Goal: Transaction & Acquisition: Book appointment/travel/reservation

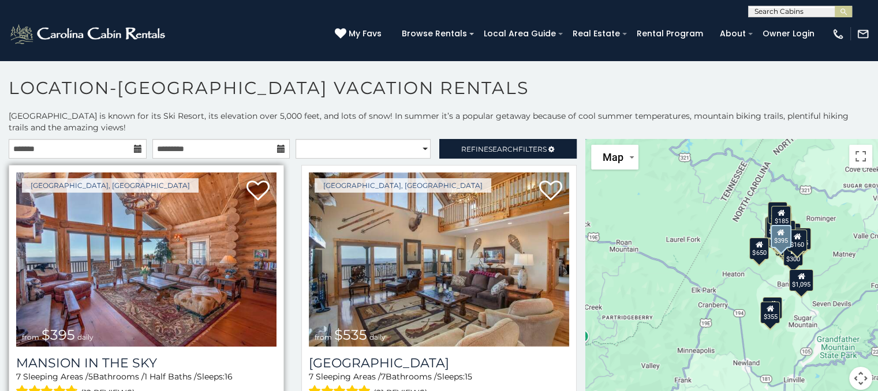
click at [156, 261] on img at bounding box center [146, 260] width 260 height 174
click at [168, 283] on img at bounding box center [146, 260] width 260 height 174
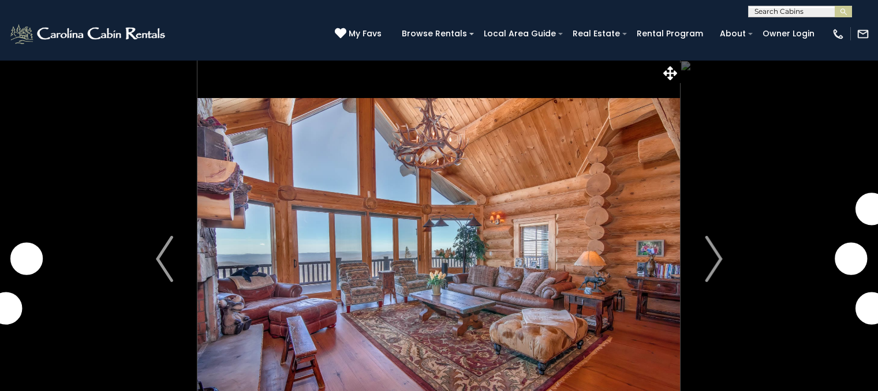
click at [709, 254] on img "Next" at bounding box center [712, 259] width 17 height 46
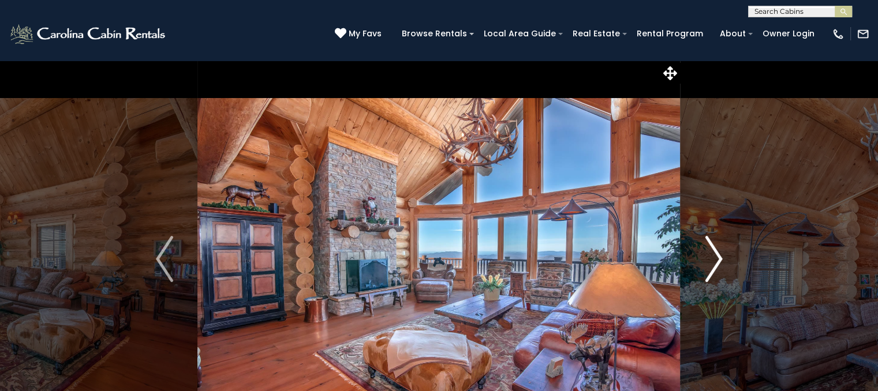
click at [714, 261] on img "Next" at bounding box center [712, 259] width 17 height 46
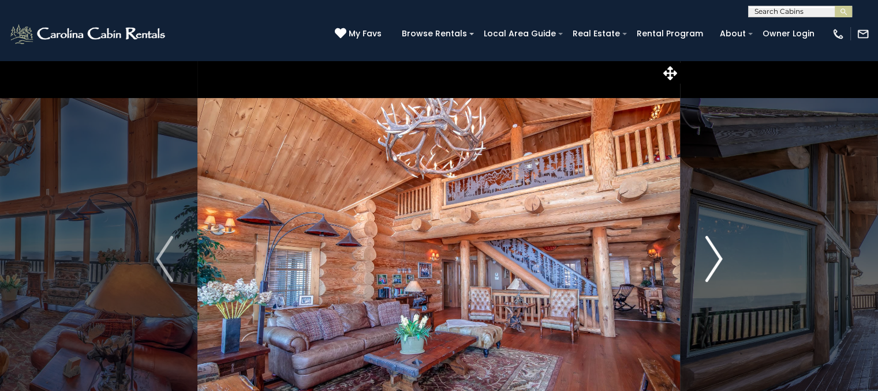
click at [714, 261] on img "Next" at bounding box center [712, 259] width 17 height 46
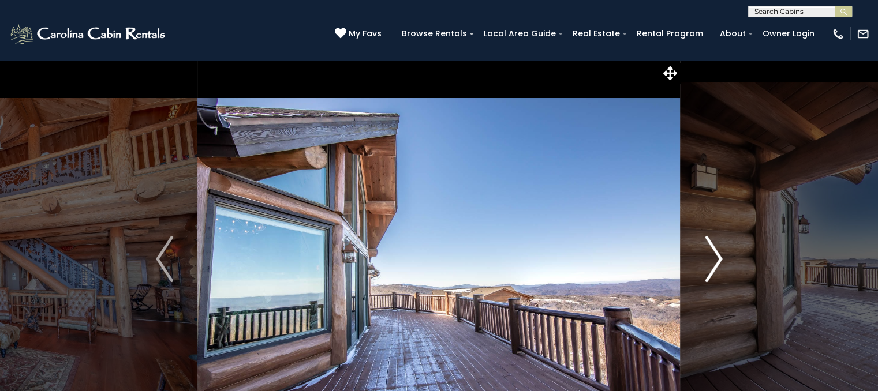
click at [714, 261] on img "Next" at bounding box center [712, 259] width 17 height 46
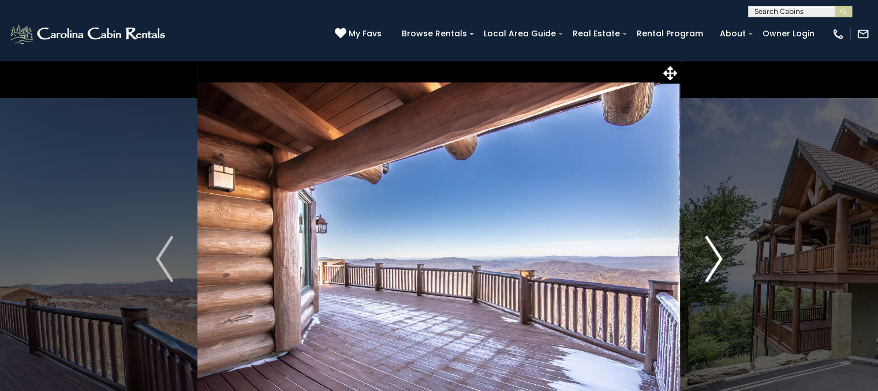
click at [714, 261] on img "Next" at bounding box center [712, 259] width 17 height 46
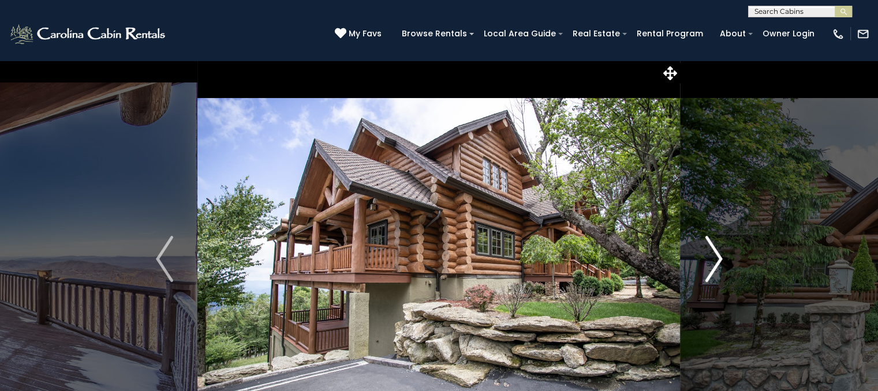
click at [714, 261] on img "Next" at bounding box center [712, 259] width 17 height 46
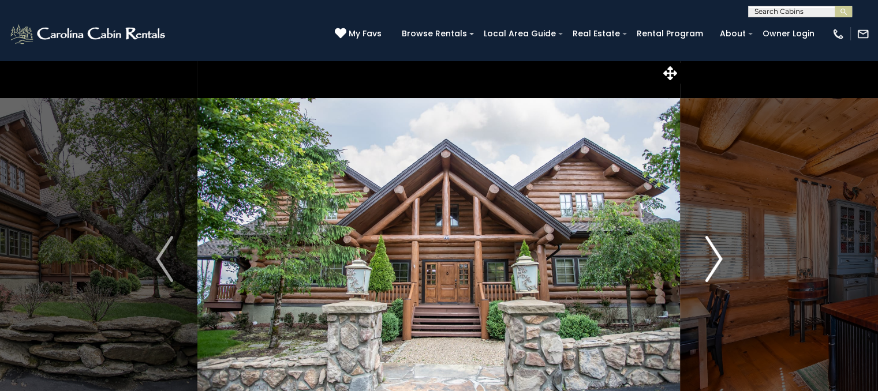
click at [714, 261] on img "Next" at bounding box center [712, 259] width 17 height 46
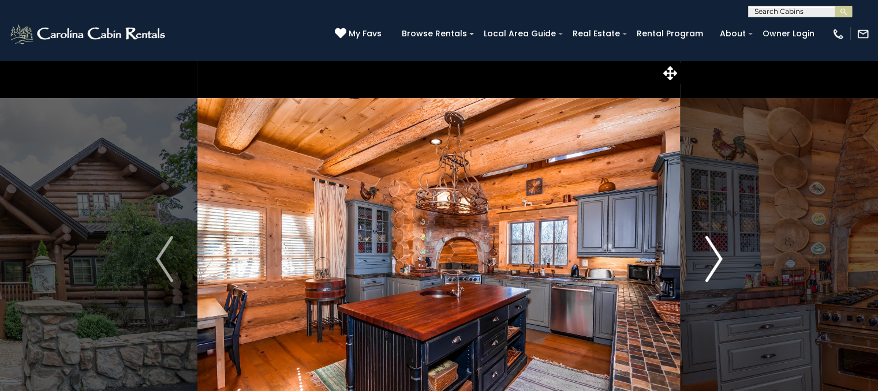
click at [714, 261] on img "Next" at bounding box center [712, 259] width 17 height 46
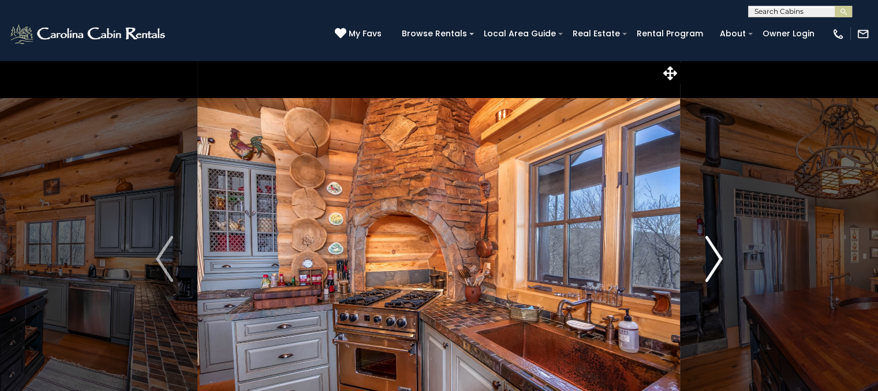
click at [714, 261] on img "Next" at bounding box center [712, 259] width 17 height 46
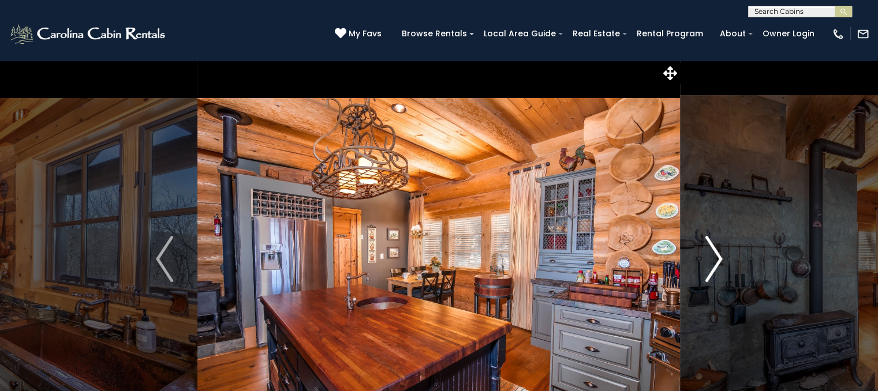
click at [714, 261] on img "Next" at bounding box center [712, 259] width 17 height 46
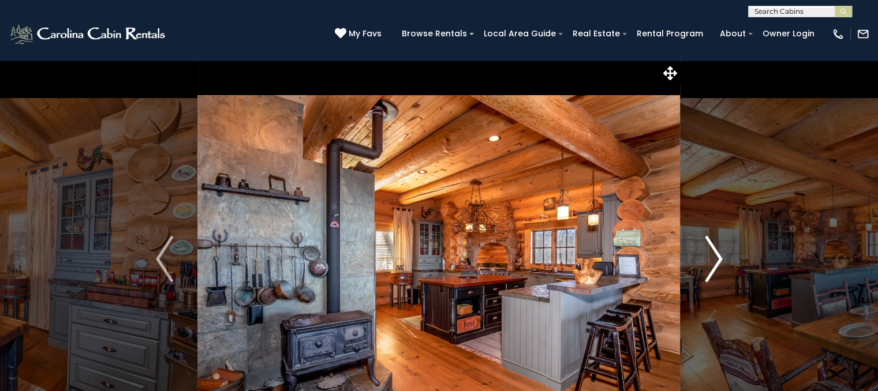
click at [714, 261] on img "Next" at bounding box center [712, 259] width 17 height 46
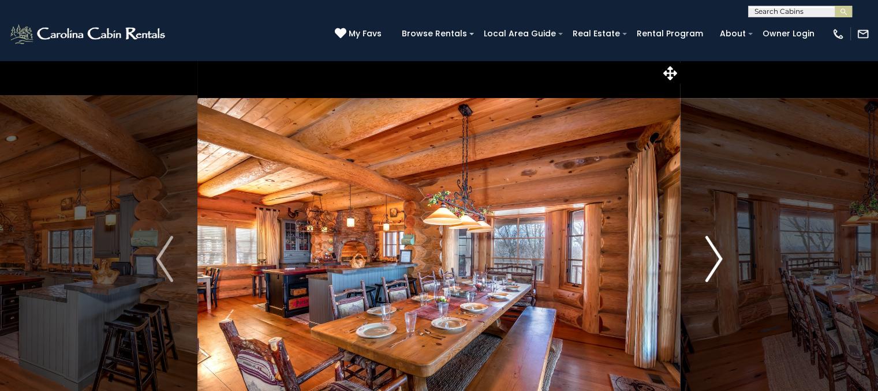
click at [714, 261] on img "Next" at bounding box center [712, 259] width 17 height 46
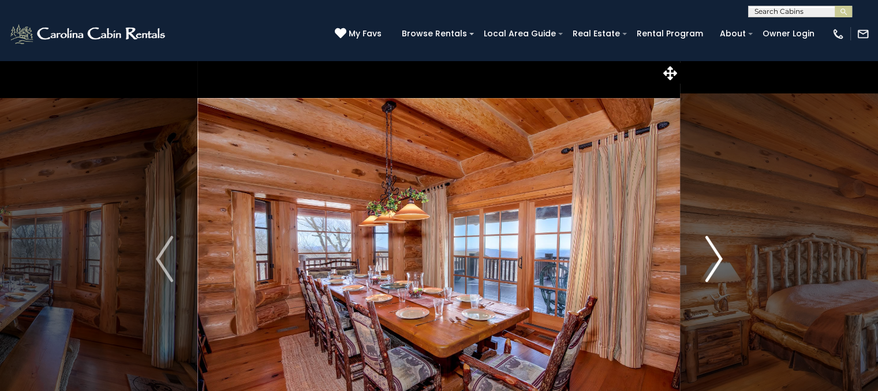
click at [714, 261] on img "Next" at bounding box center [712, 259] width 17 height 46
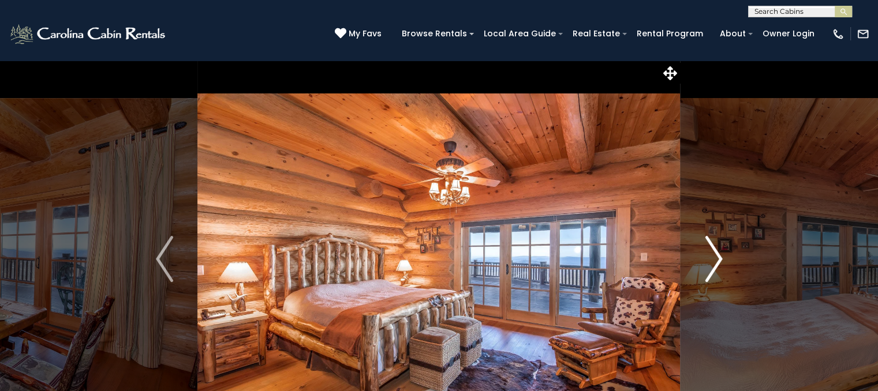
click at [714, 261] on img "Next" at bounding box center [712, 259] width 17 height 46
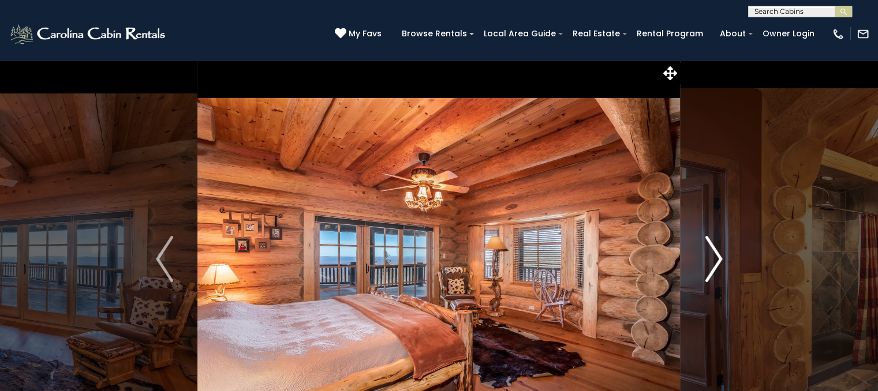
click at [714, 261] on img "Next" at bounding box center [712, 259] width 17 height 46
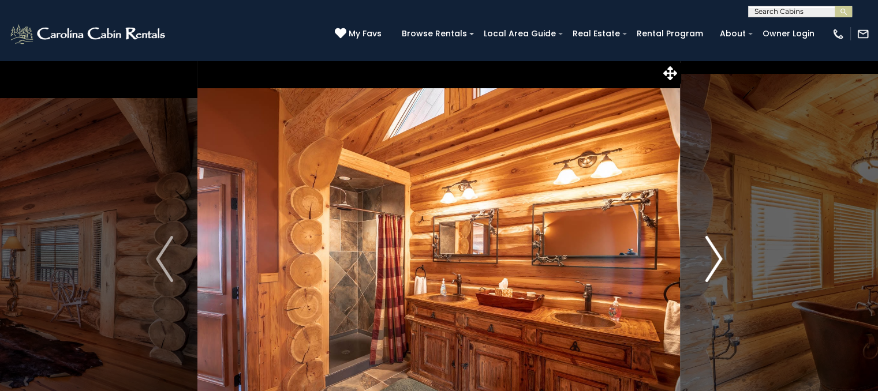
click at [714, 261] on img "Next" at bounding box center [712, 259] width 17 height 46
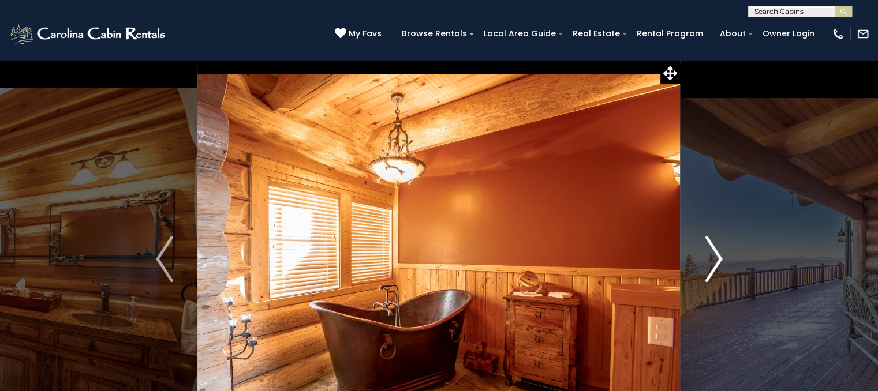
click at [714, 261] on img "Next" at bounding box center [712, 259] width 17 height 46
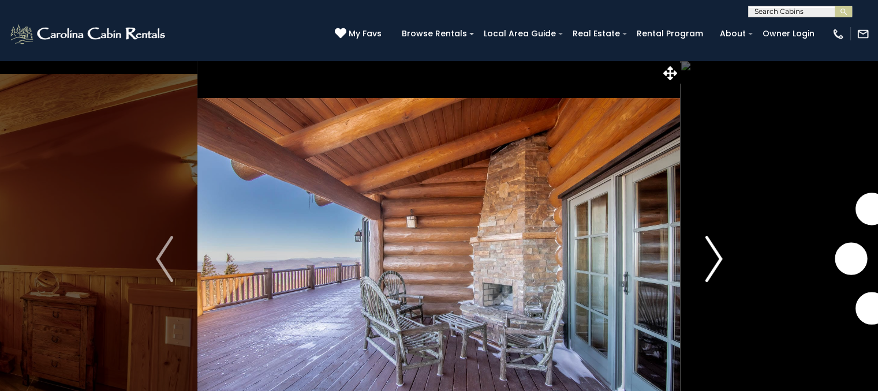
click at [714, 261] on img "Next" at bounding box center [712, 259] width 17 height 46
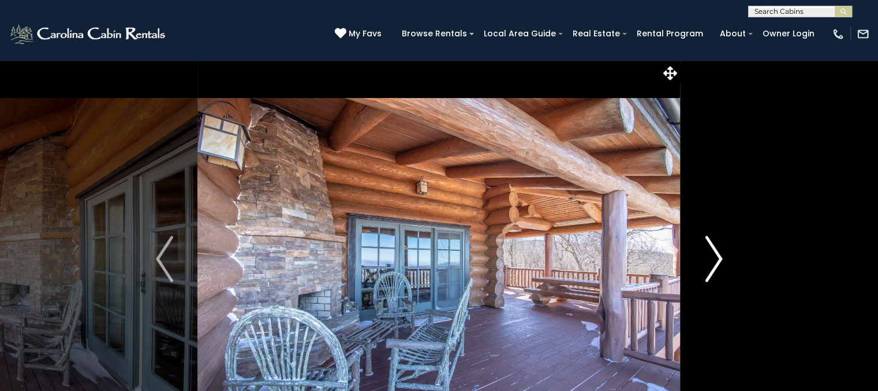
click at [714, 261] on img "Next" at bounding box center [712, 259] width 17 height 46
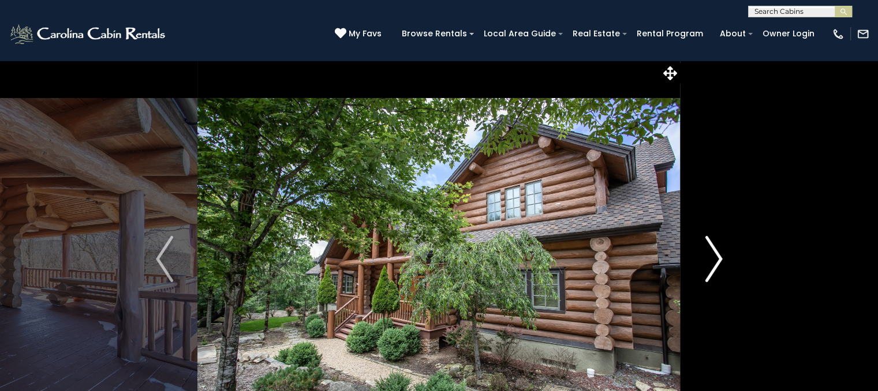
click at [714, 261] on img "Next" at bounding box center [712, 259] width 17 height 46
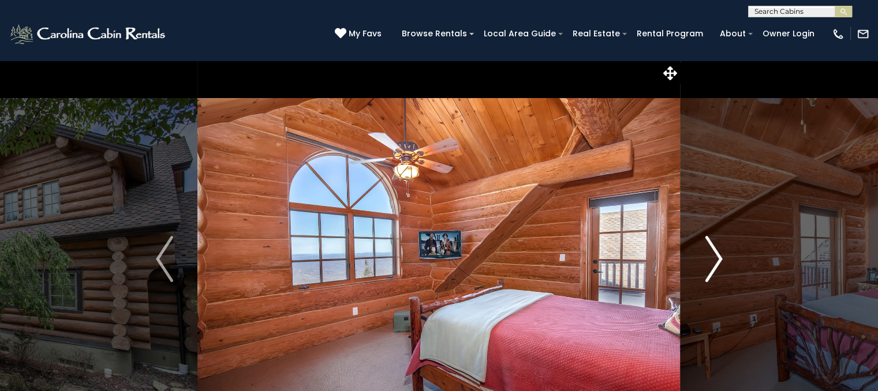
click at [714, 261] on img "Next" at bounding box center [712, 259] width 17 height 46
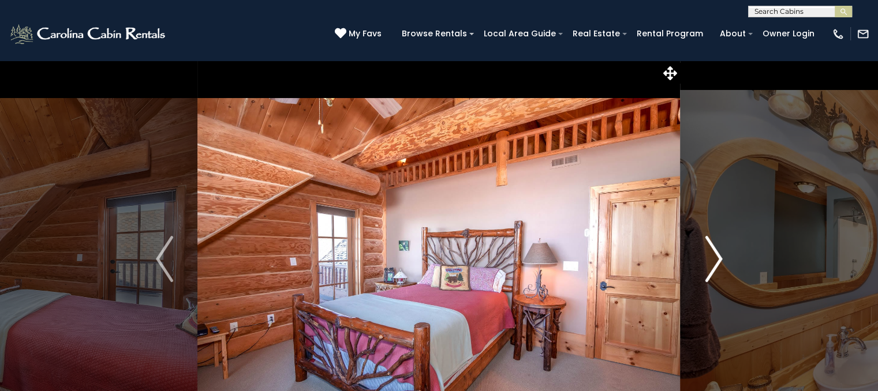
click at [714, 261] on img "Next" at bounding box center [712, 259] width 17 height 46
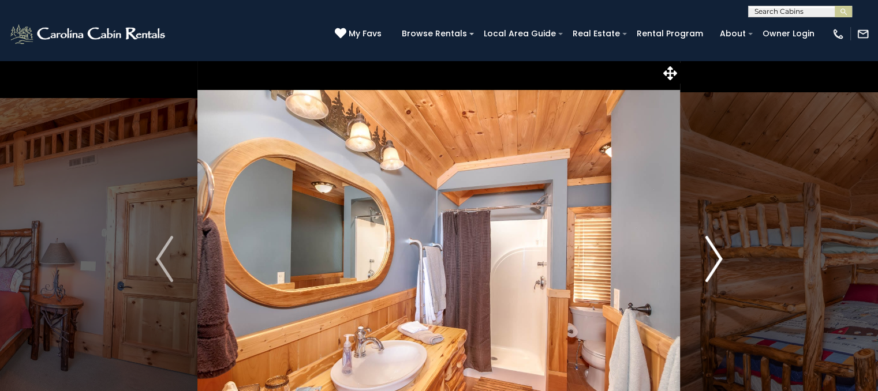
click at [714, 261] on img "Next" at bounding box center [712, 259] width 17 height 46
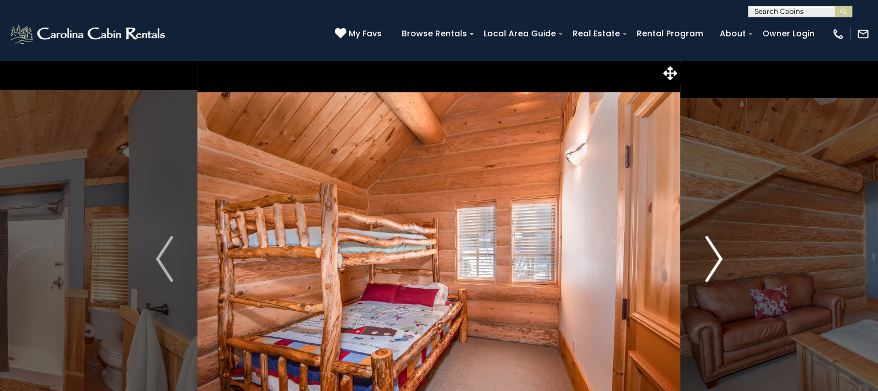
click at [714, 261] on img "Next" at bounding box center [712, 259] width 17 height 46
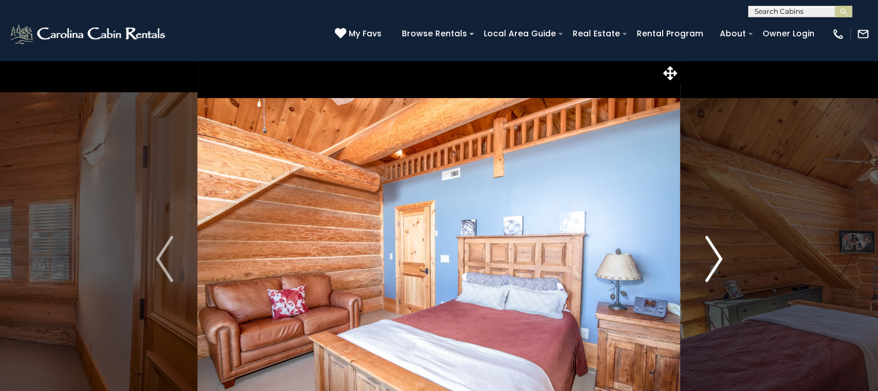
click at [714, 261] on img "Next" at bounding box center [712, 259] width 17 height 46
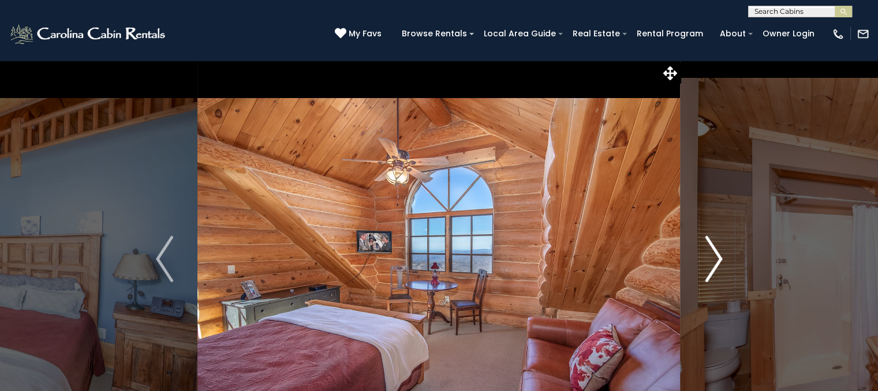
click at [714, 261] on img "Next" at bounding box center [712, 259] width 17 height 46
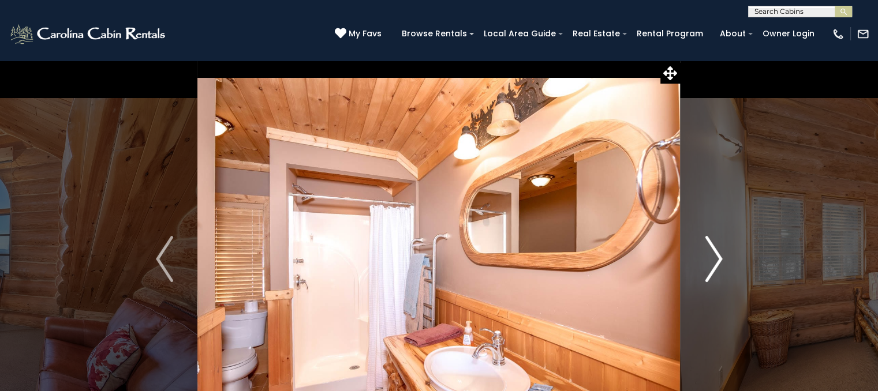
click at [714, 261] on img "Next" at bounding box center [712, 259] width 17 height 46
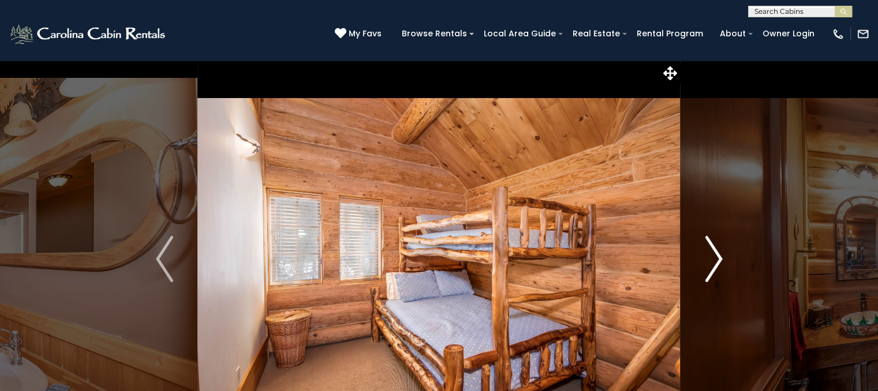
click at [714, 261] on img "Next" at bounding box center [712, 259] width 17 height 46
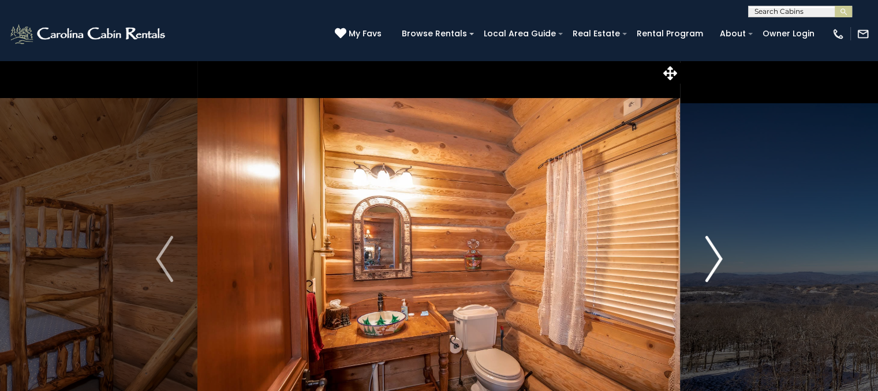
click at [714, 261] on img "Next" at bounding box center [712, 259] width 17 height 46
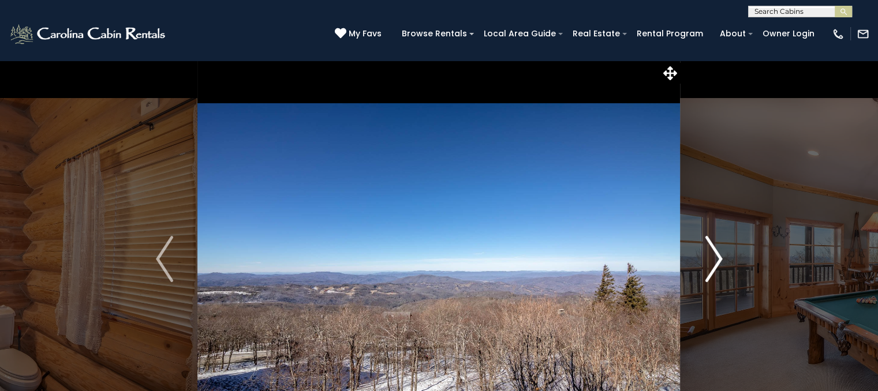
click at [715, 261] on img "Next" at bounding box center [712, 259] width 17 height 46
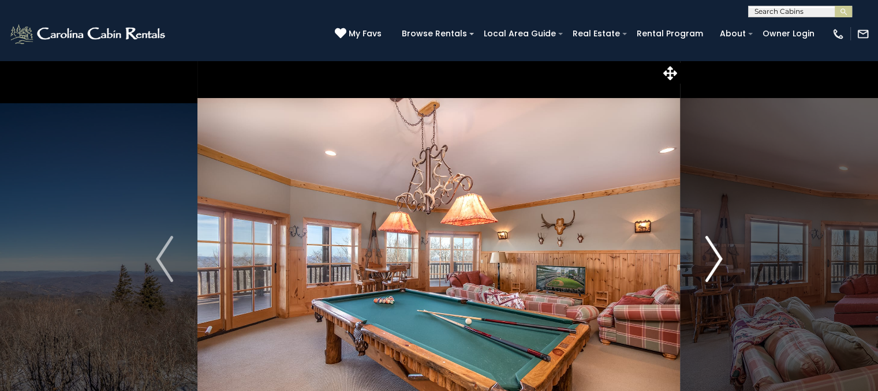
click at [715, 261] on img "Next" at bounding box center [712, 259] width 17 height 46
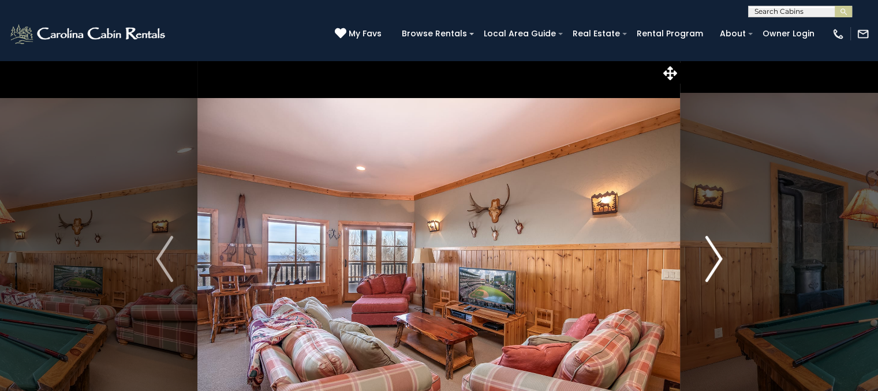
click at [715, 261] on img "Next" at bounding box center [712, 259] width 17 height 46
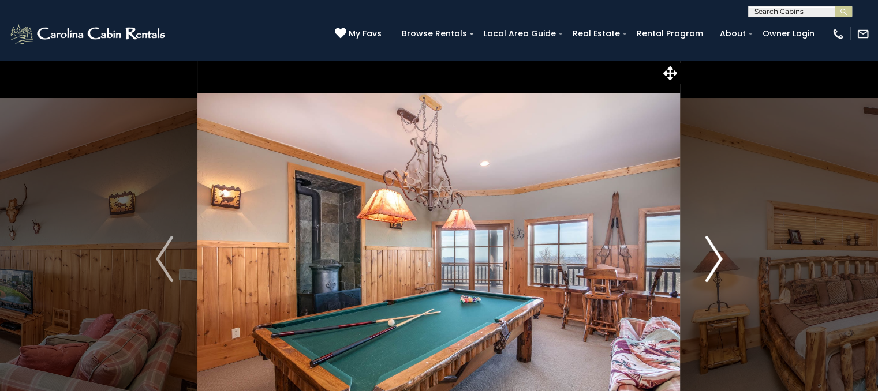
click at [715, 261] on img "Next" at bounding box center [712, 259] width 17 height 46
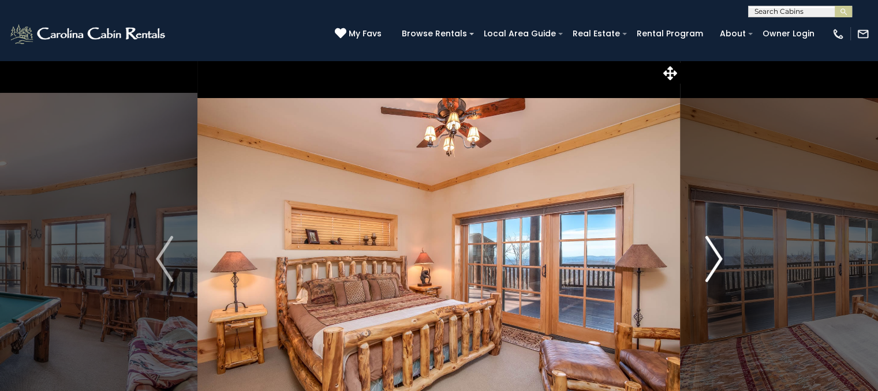
click at [715, 261] on img "Next" at bounding box center [712, 259] width 17 height 46
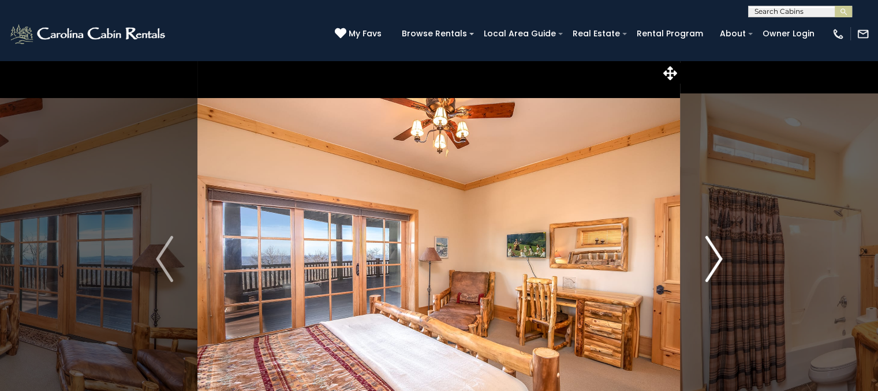
click at [715, 261] on img "Next" at bounding box center [712, 259] width 17 height 46
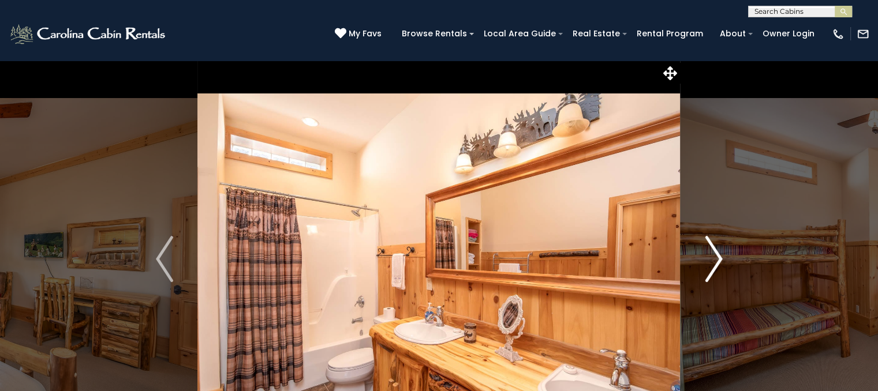
click at [715, 261] on img "Next" at bounding box center [712, 259] width 17 height 46
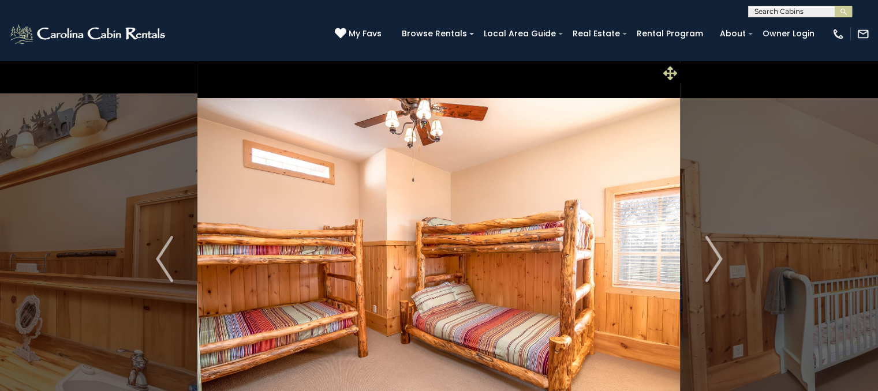
click at [668, 70] on icon at bounding box center [670, 73] width 14 height 14
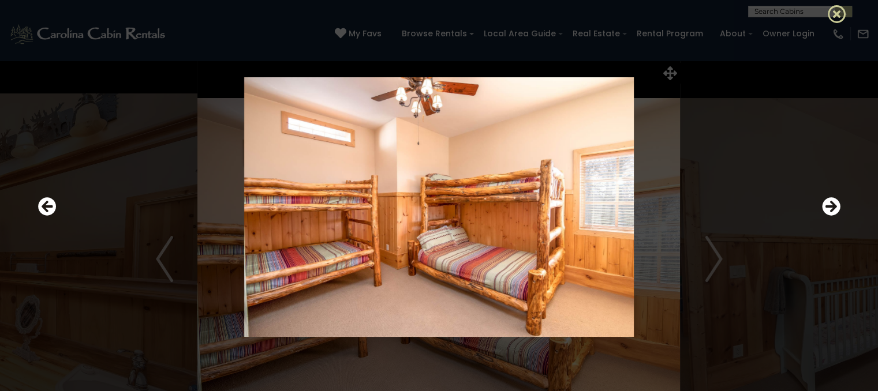
click at [836, 14] on icon at bounding box center [836, 14] width 18 height 18
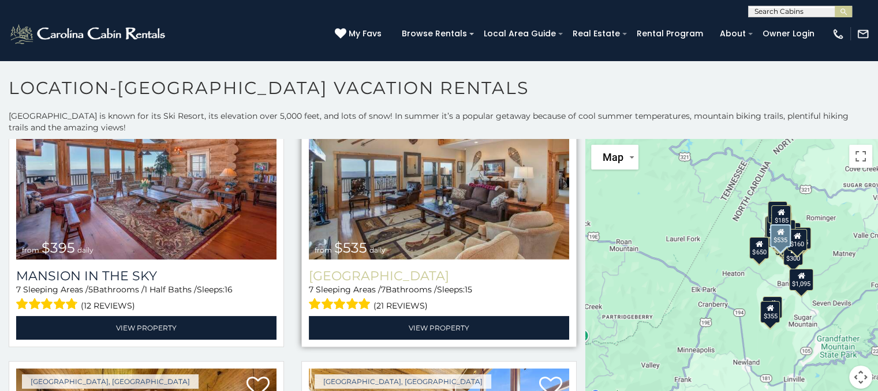
scroll to position [115, 0]
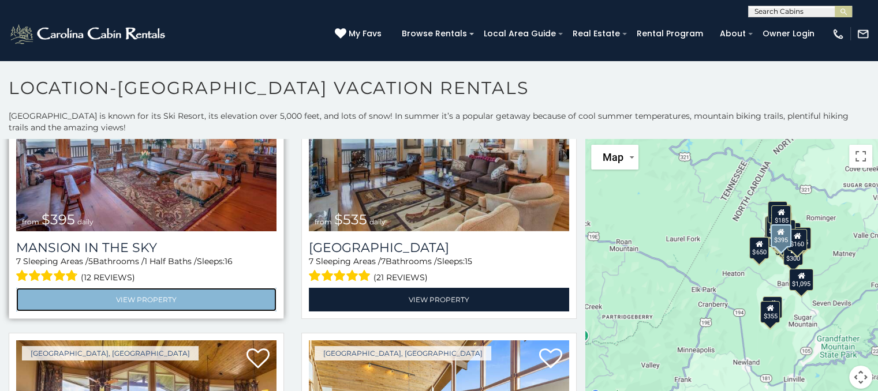
click at [113, 291] on link "View Property" at bounding box center [146, 300] width 260 height 24
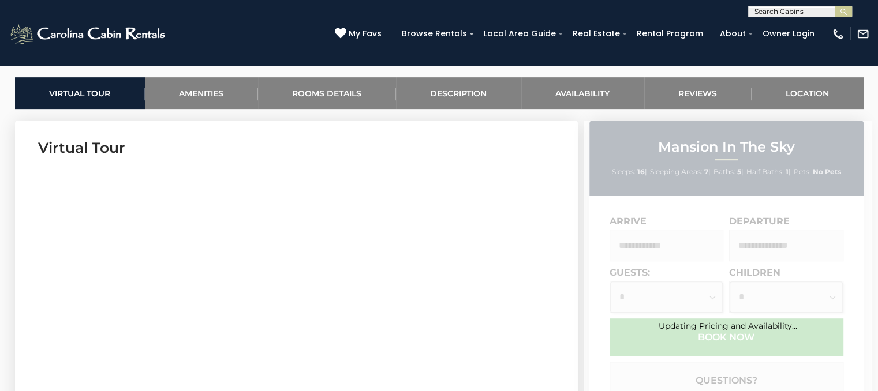
scroll to position [635, 0]
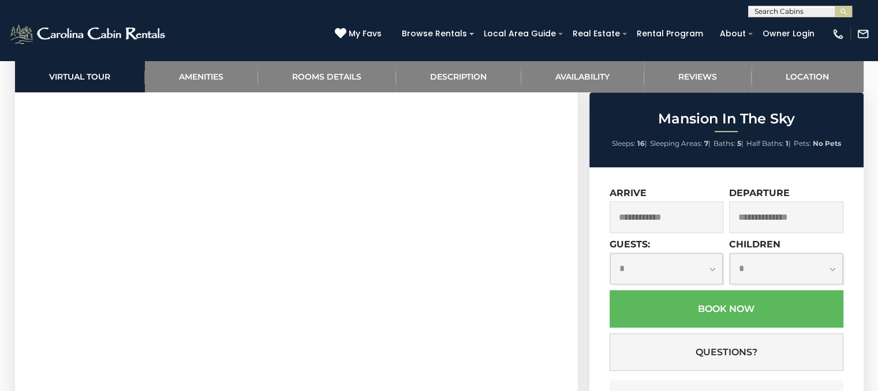
click at [699, 224] on input "text" at bounding box center [666, 217] width 114 height 32
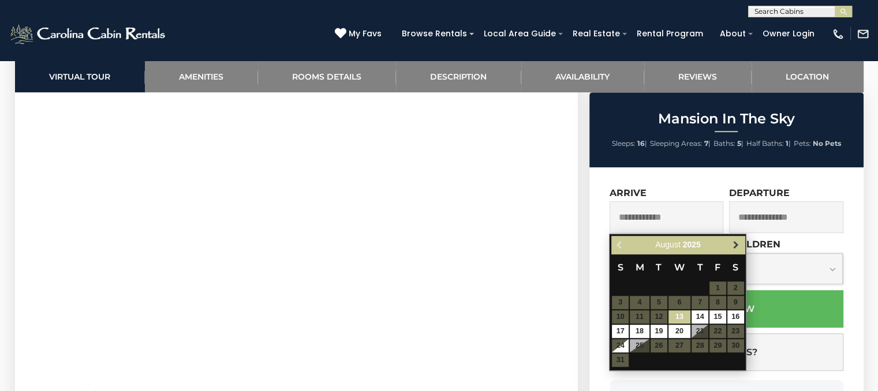
click at [734, 248] on span "Next" at bounding box center [735, 245] width 9 height 9
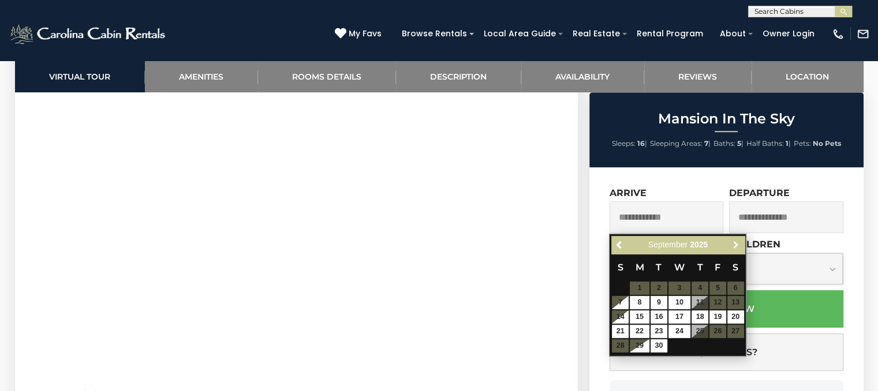
click at [734, 247] on span "Next" at bounding box center [735, 245] width 9 height 9
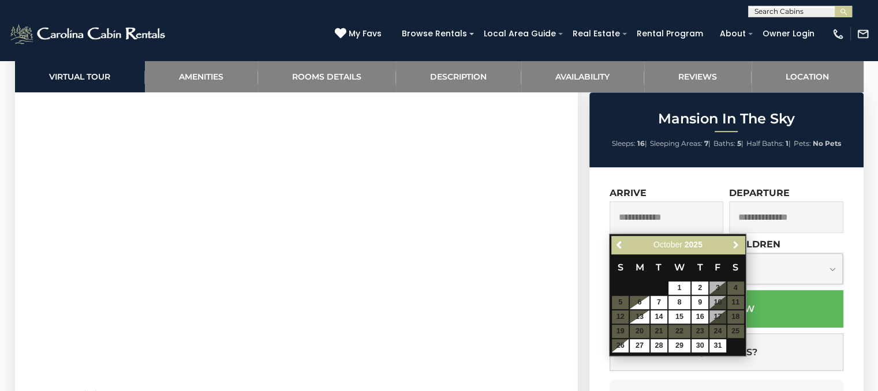
click at [734, 247] on span "Next" at bounding box center [735, 245] width 9 height 9
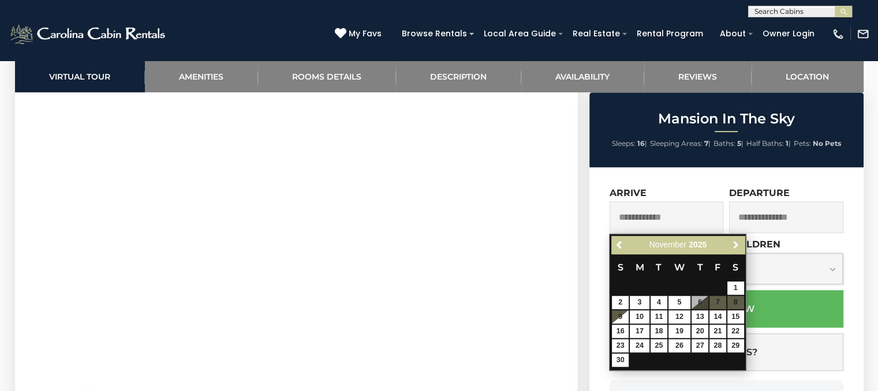
click at [734, 247] on span "Next" at bounding box center [735, 245] width 9 height 9
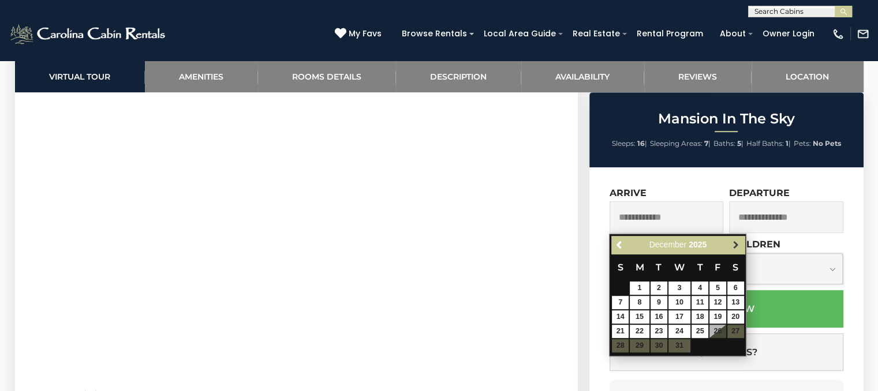
click at [729, 241] on link "Next" at bounding box center [735, 245] width 14 height 14
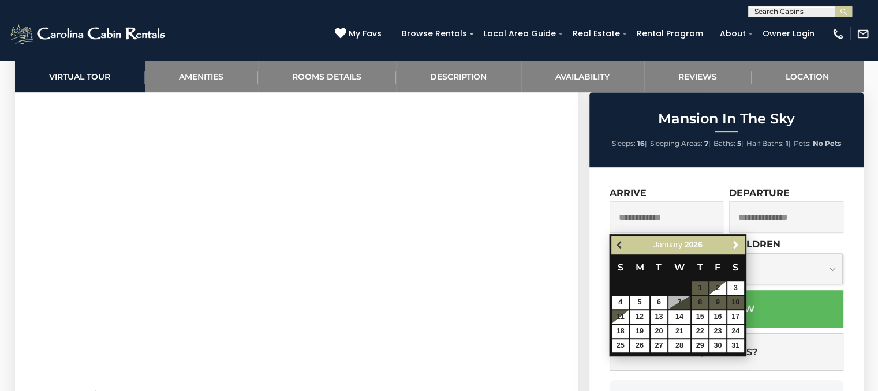
click at [616, 242] on span "Previous" at bounding box center [619, 245] width 9 height 9
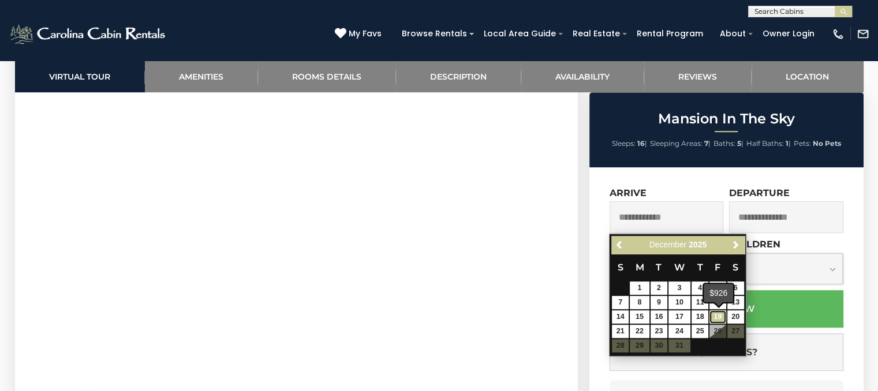
click at [714, 314] on link "19" at bounding box center [717, 316] width 17 height 13
type input "**********"
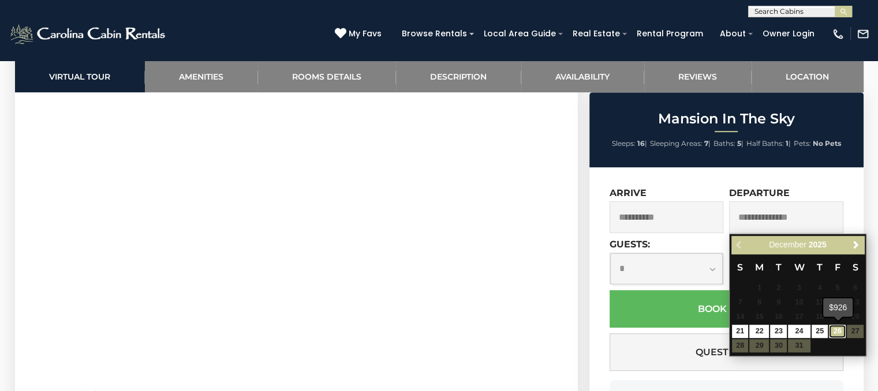
click at [834, 331] on link "26" at bounding box center [836, 331] width 17 height 13
type input "**********"
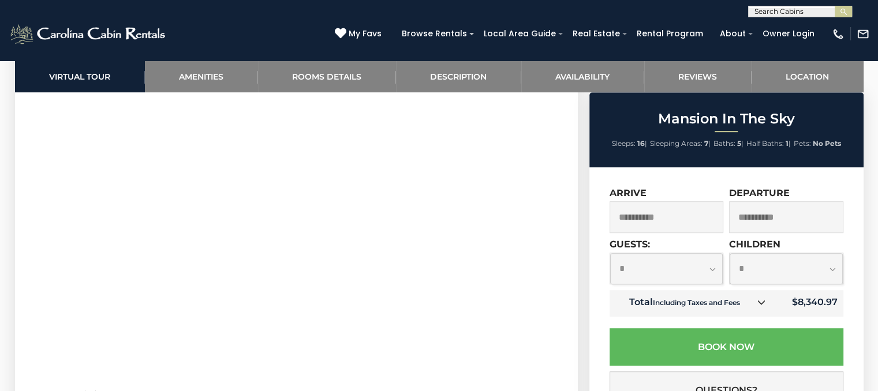
click at [665, 268] on select "**********" at bounding box center [666, 268] width 113 height 31
select select "**"
click at [610, 254] on select "**********" at bounding box center [666, 268] width 113 height 31
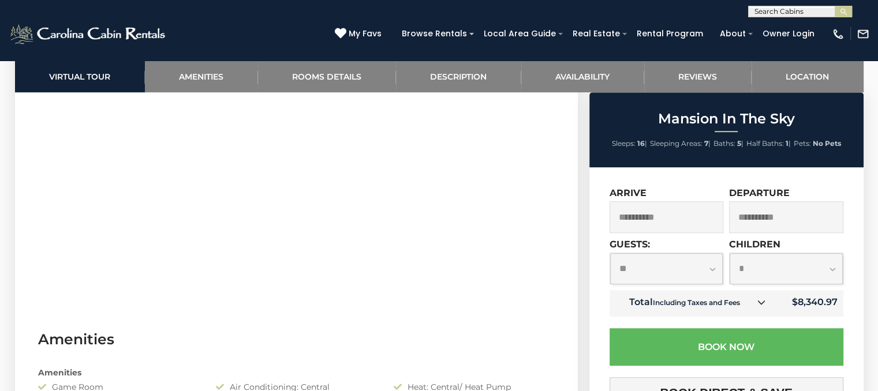
click at [794, 261] on select "**********" at bounding box center [785, 268] width 113 height 31
select select "*"
click at [729, 284] on select "**********" at bounding box center [785, 268] width 113 height 31
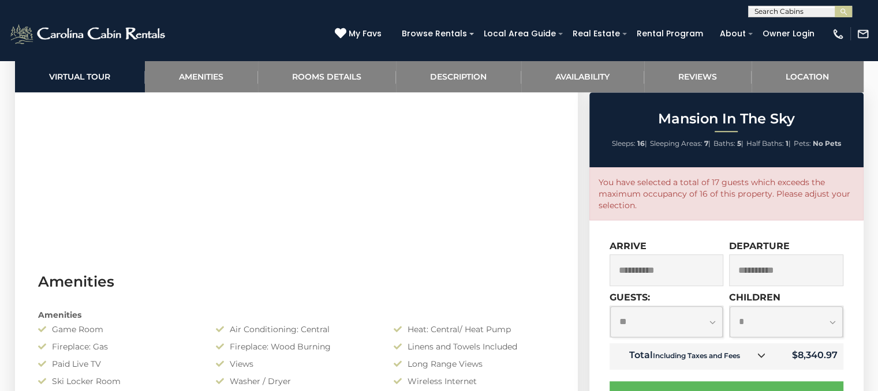
scroll to position [635, 0]
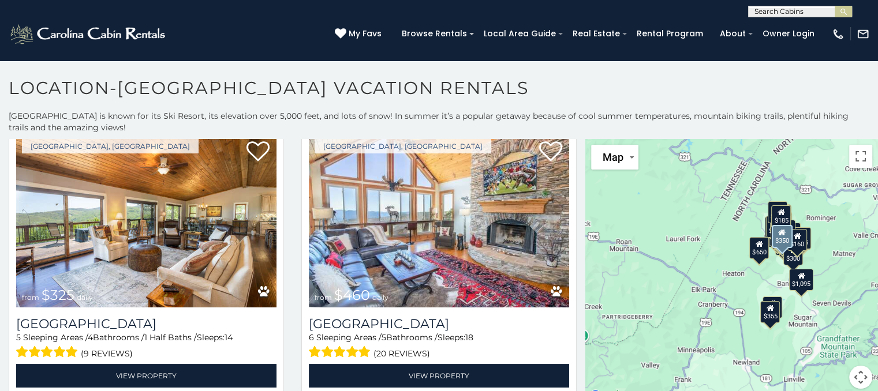
scroll to position [635, 0]
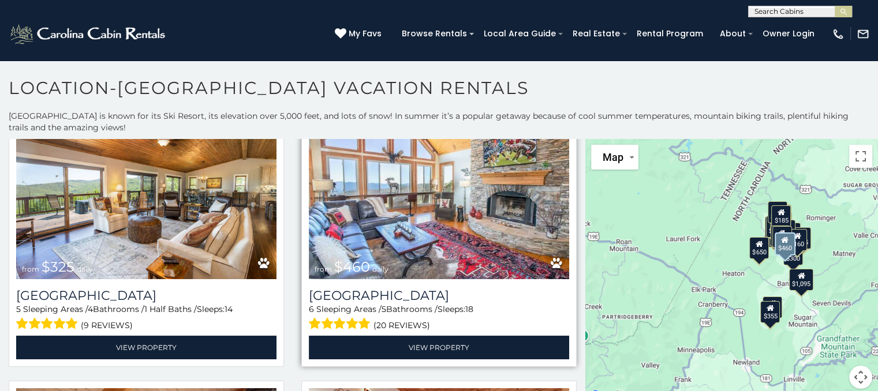
click at [485, 218] on img at bounding box center [439, 192] width 260 height 174
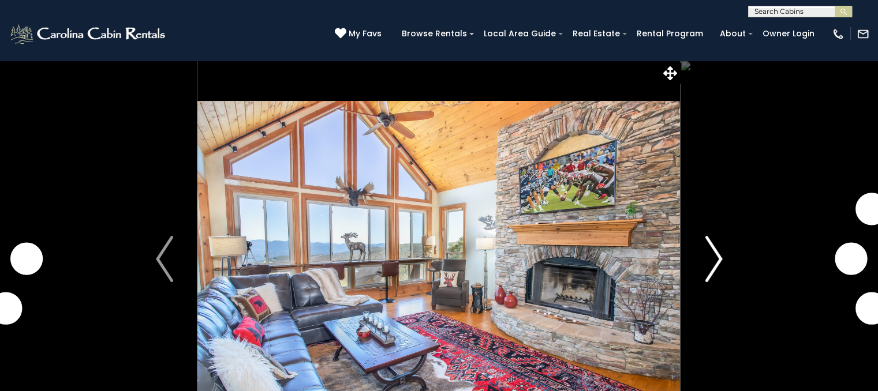
click at [711, 263] on img "Next" at bounding box center [712, 259] width 17 height 46
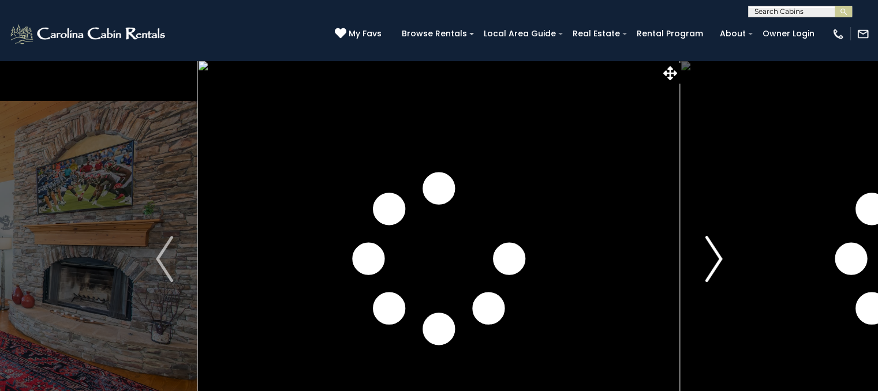
click at [710, 263] on img "Next" at bounding box center [712, 259] width 17 height 46
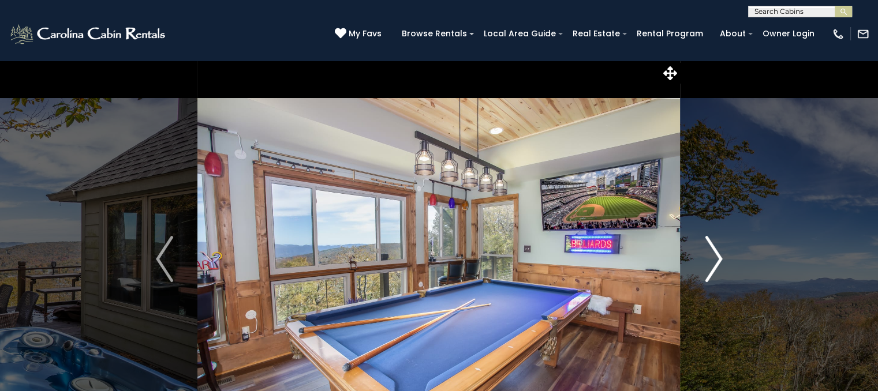
click at [710, 263] on img "Next" at bounding box center [712, 259] width 17 height 46
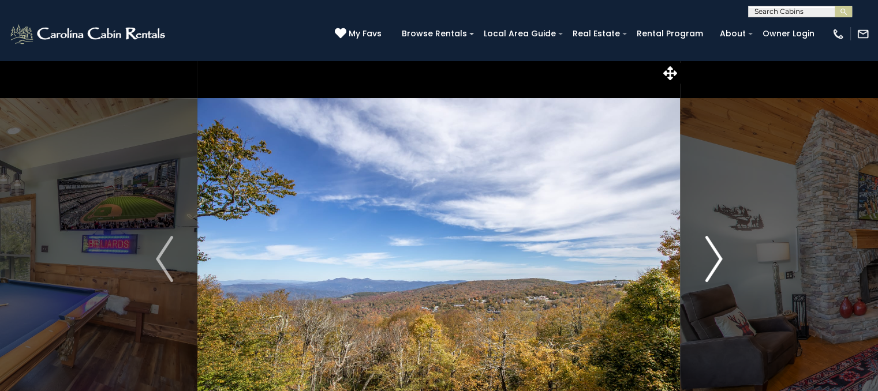
click at [709, 263] on img "Next" at bounding box center [712, 259] width 17 height 46
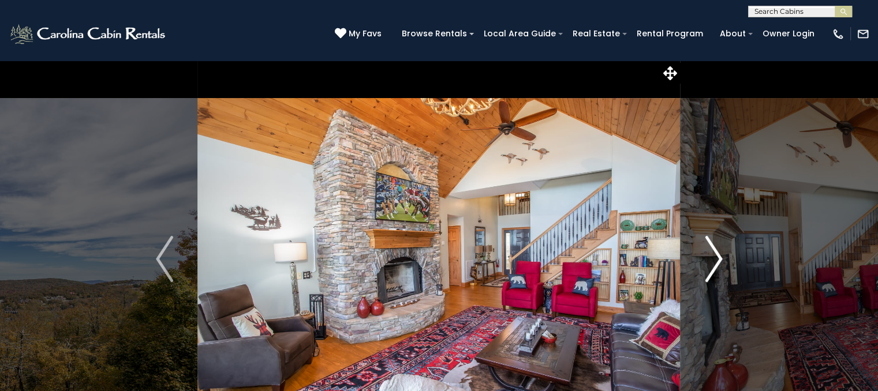
click at [707, 261] on img "Next" at bounding box center [712, 259] width 17 height 46
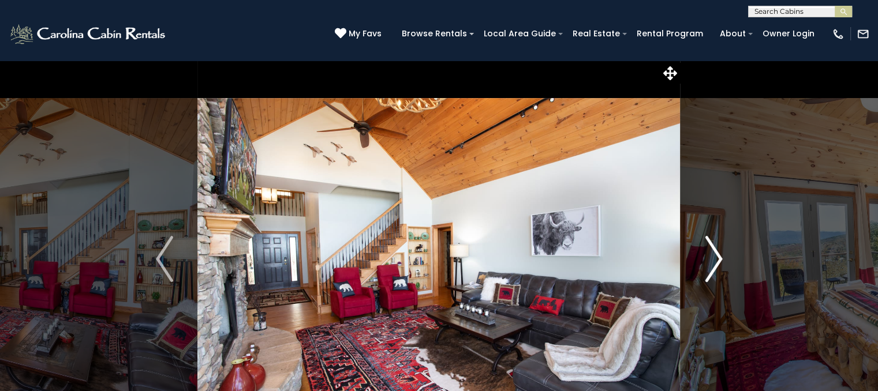
click at [707, 261] on img "Next" at bounding box center [712, 259] width 17 height 46
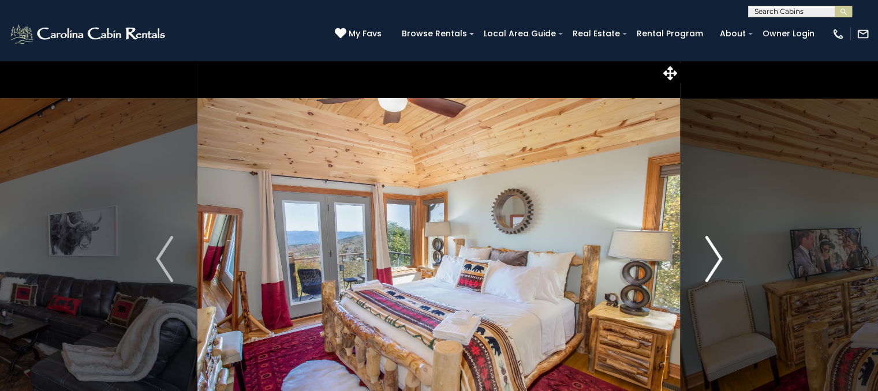
click at [707, 261] on img "Next" at bounding box center [712, 259] width 17 height 46
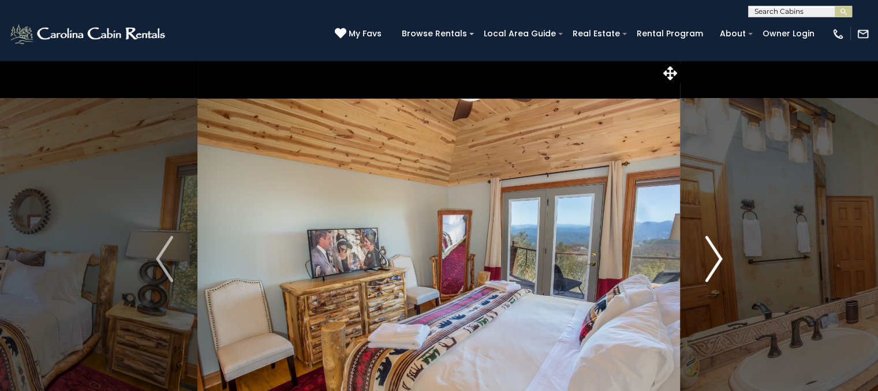
click at [707, 261] on img "Next" at bounding box center [712, 259] width 17 height 46
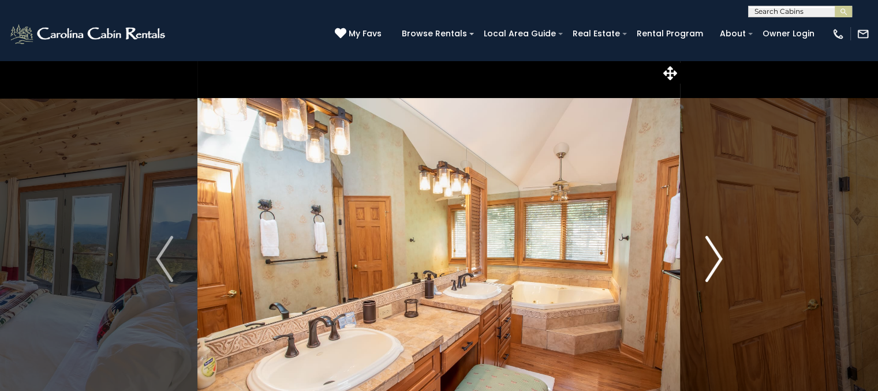
click at [707, 261] on img "Next" at bounding box center [712, 259] width 17 height 46
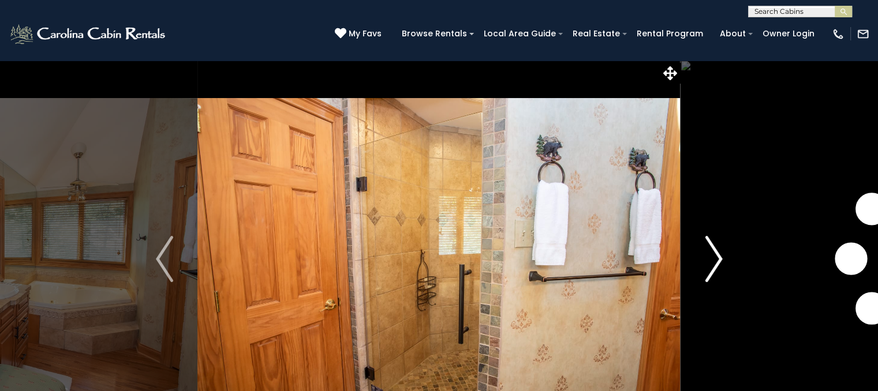
click at [707, 261] on img "Next" at bounding box center [712, 259] width 17 height 46
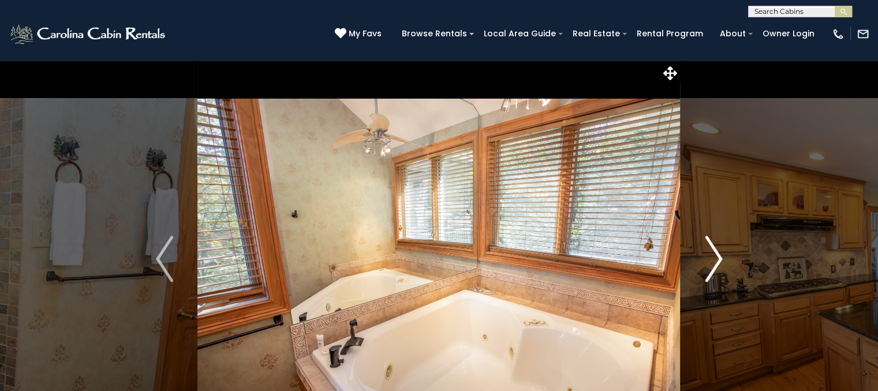
click at [707, 261] on img "Next" at bounding box center [712, 259] width 17 height 46
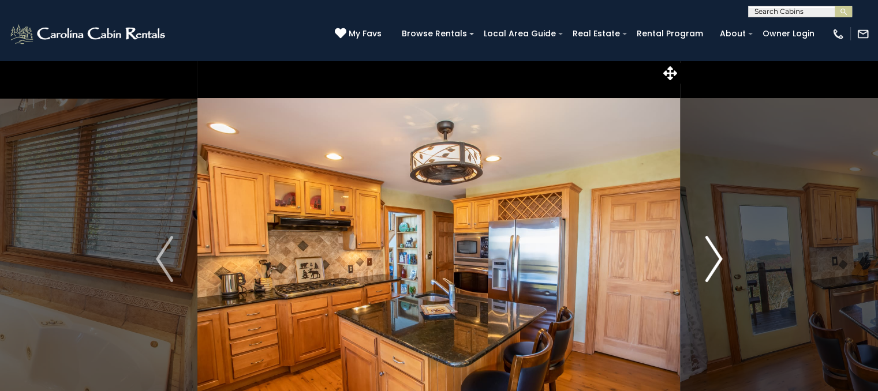
click at [707, 261] on img "Next" at bounding box center [712, 259] width 17 height 46
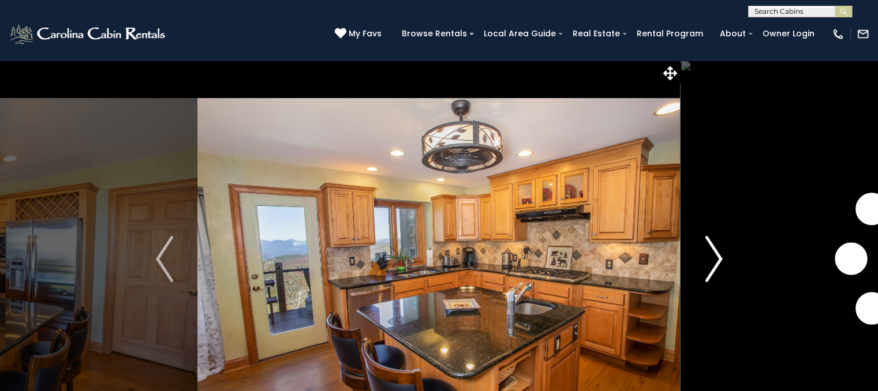
click at [707, 261] on img "Next" at bounding box center [712, 259] width 17 height 46
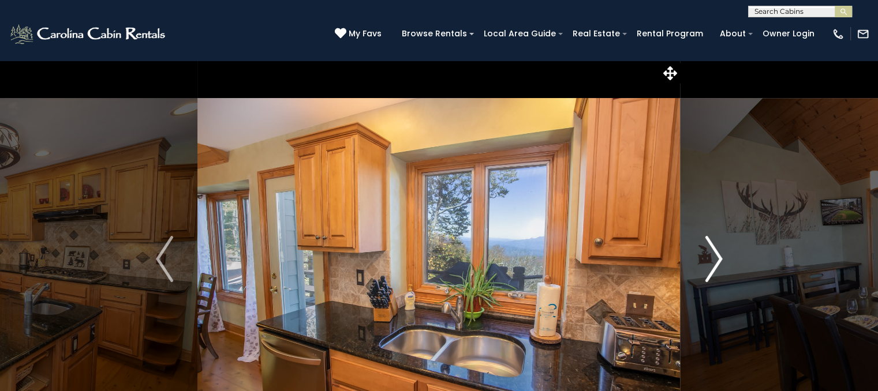
click at [707, 261] on img "Next" at bounding box center [712, 259] width 17 height 46
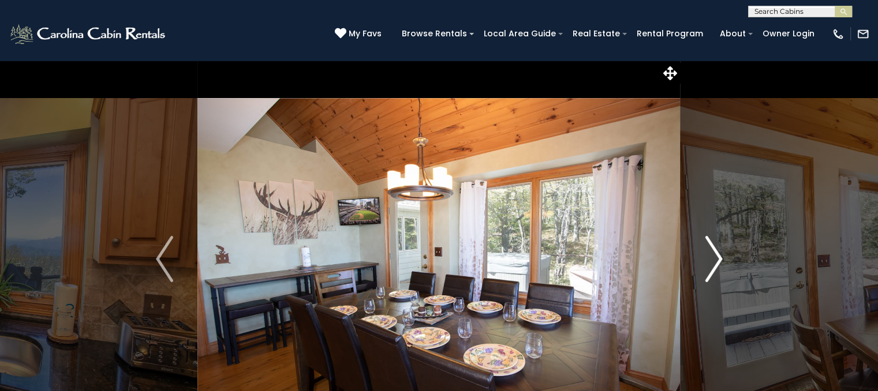
click at [707, 261] on img "Next" at bounding box center [712, 259] width 17 height 46
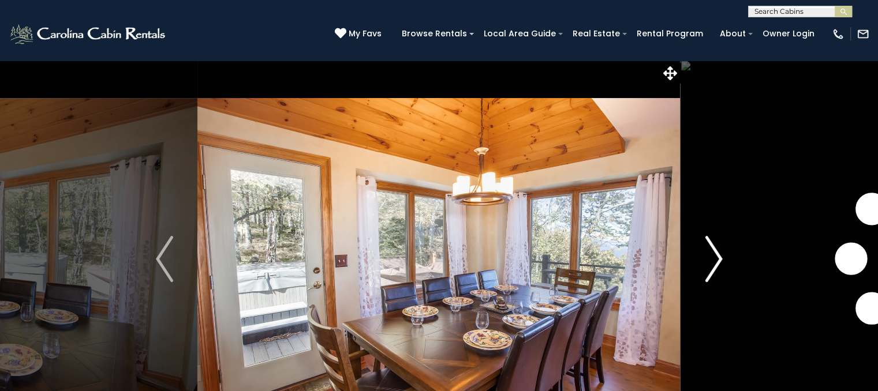
click at [707, 261] on img "Next" at bounding box center [712, 259] width 17 height 46
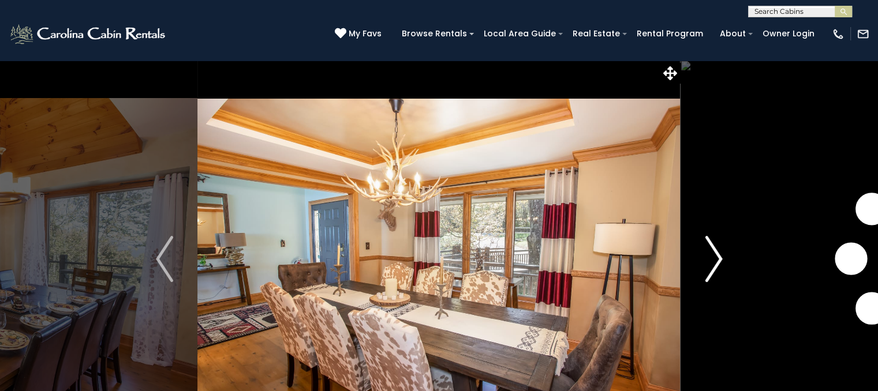
click at [707, 261] on img "Next" at bounding box center [712, 259] width 17 height 46
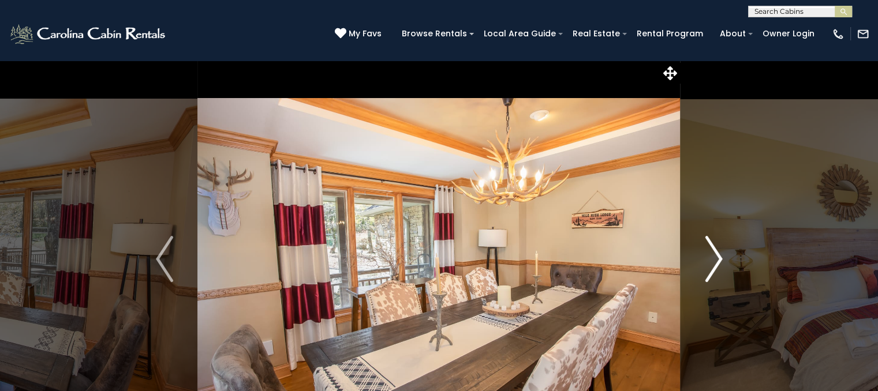
click at [707, 261] on img "Next" at bounding box center [712, 259] width 17 height 46
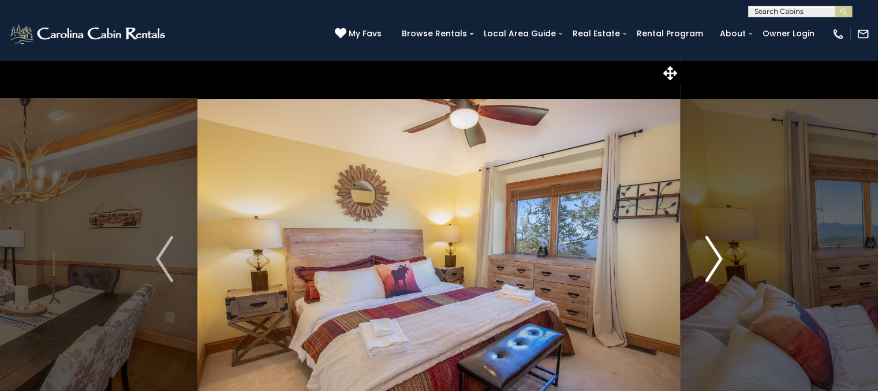
click at [707, 261] on img "Next" at bounding box center [712, 259] width 17 height 46
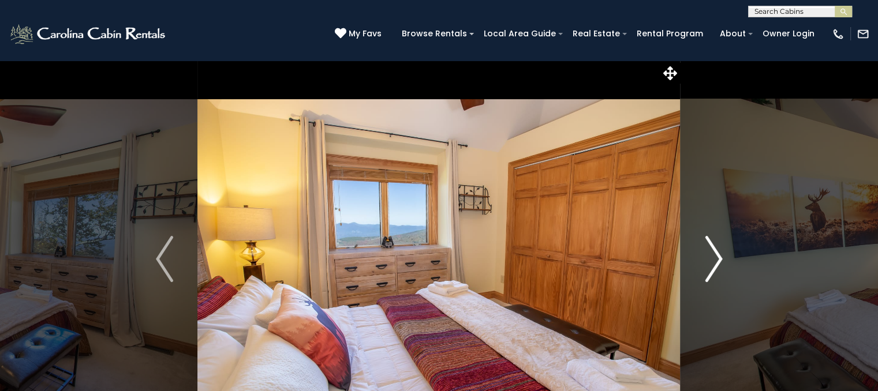
click at [707, 261] on img "Next" at bounding box center [712, 259] width 17 height 46
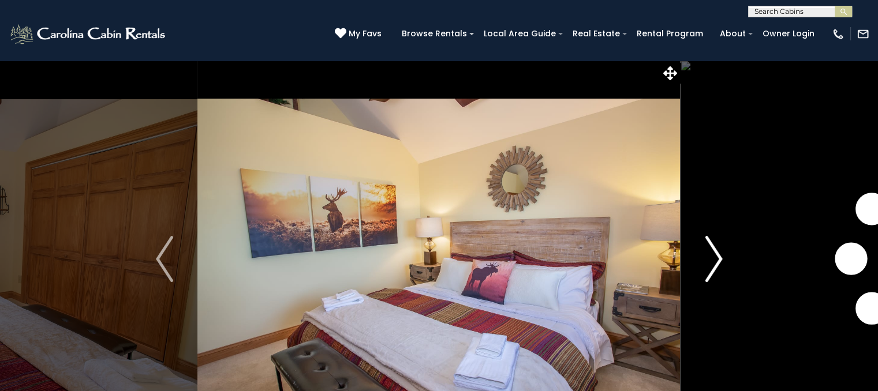
click at [707, 261] on img "Next" at bounding box center [712, 259] width 17 height 46
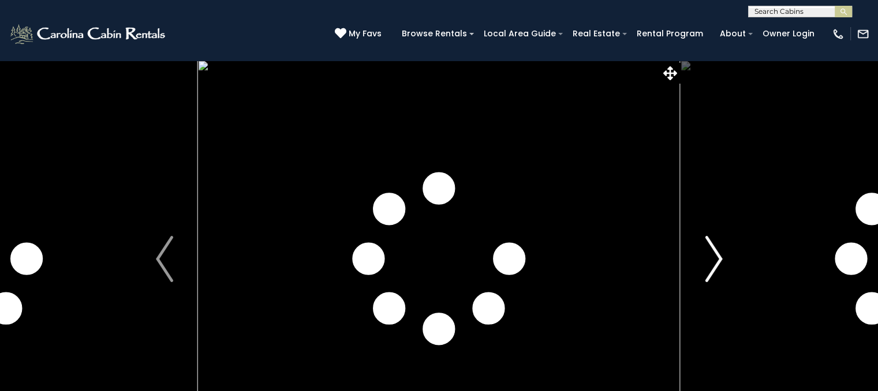
click at [707, 261] on img "Next" at bounding box center [712, 259] width 17 height 46
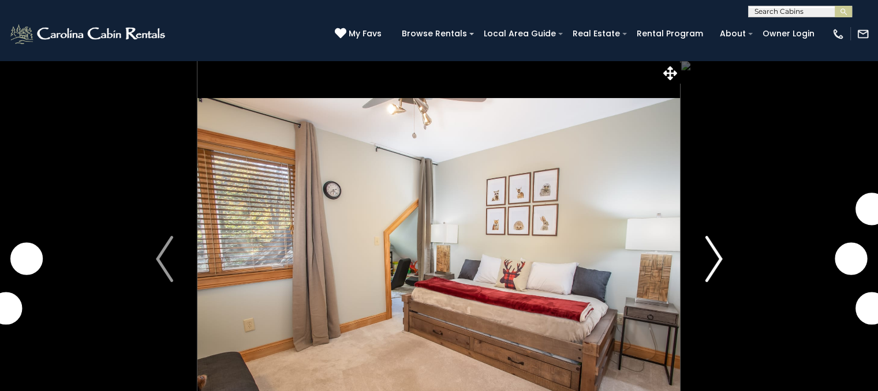
click at [707, 261] on img "Next" at bounding box center [712, 259] width 17 height 46
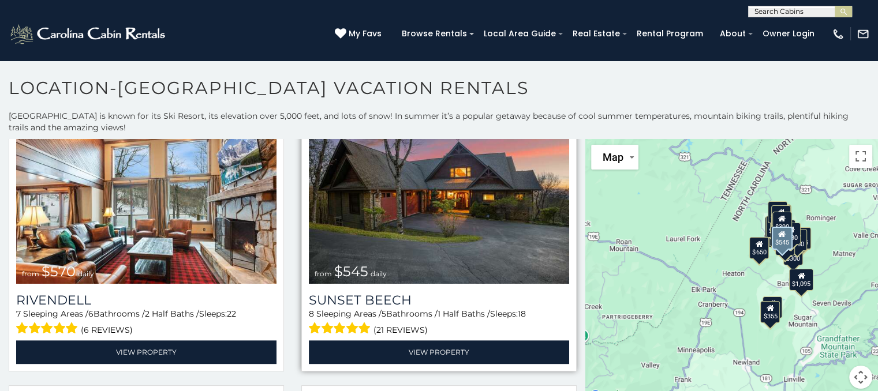
scroll to position [1500, 0]
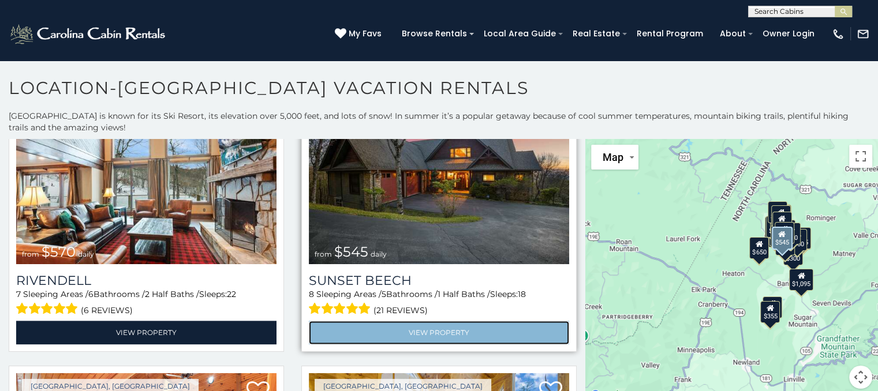
click at [447, 321] on link "View Property" at bounding box center [439, 333] width 260 height 24
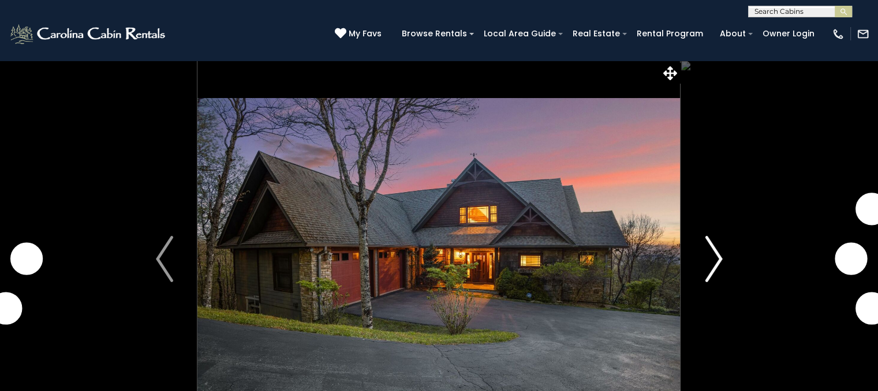
click at [716, 254] on img "Next" at bounding box center [712, 259] width 17 height 46
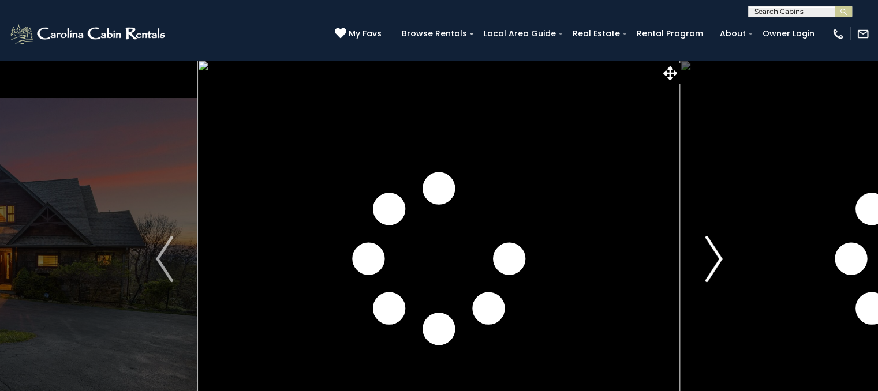
click at [716, 254] on img "Next" at bounding box center [712, 259] width 17 height 46
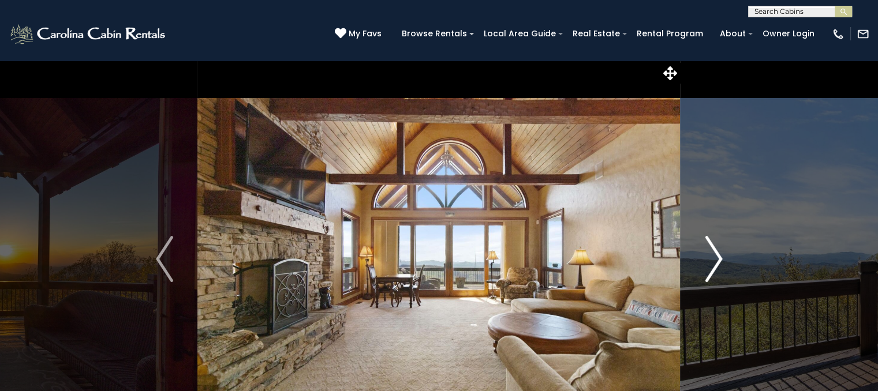
click at [716, 254] on img "Next" at bounding box center [712, 259] width 17 height 46
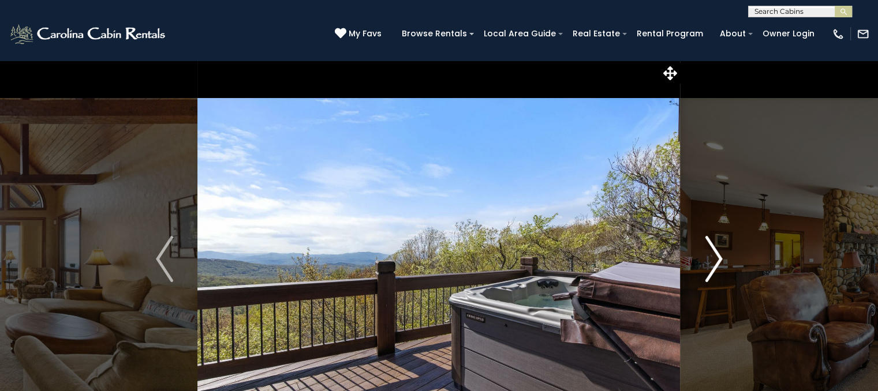
click at [716, 254] on img "Next" at bounding box center [712, 259] width 17 height 46
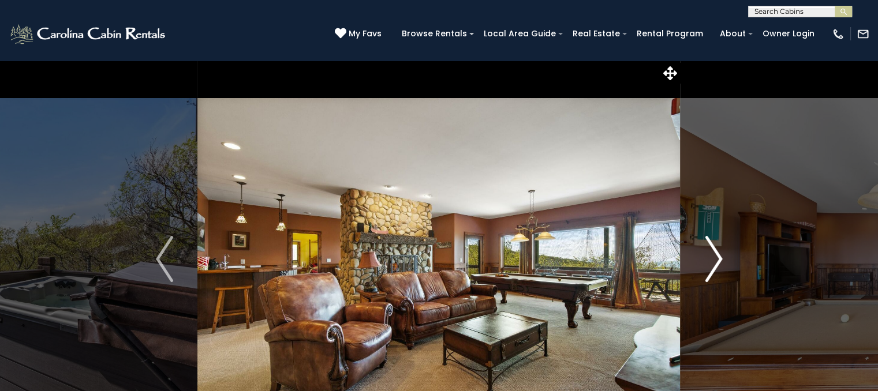
click at [717, 254] on img "Next" at bounding box center [712, 259] width 17 height 46
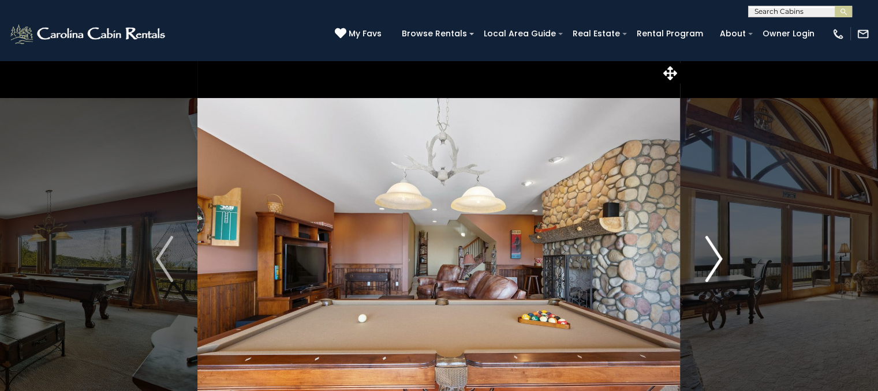
click at [717, 254] on img "Next" at bounding box center [712, 259] width 17 height 46
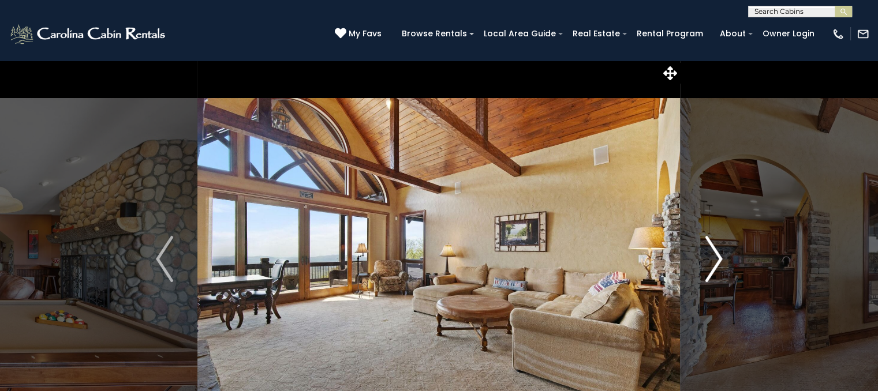
click at [717, 254] on img "Next" at bounding box center [712, 259] width 17 height 46
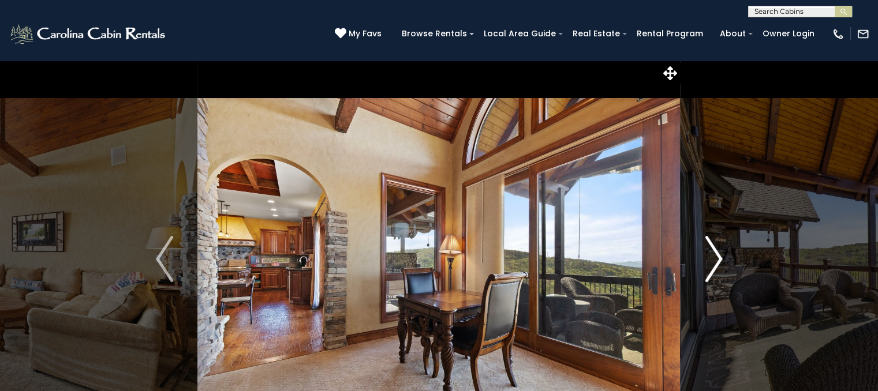
click at [717, 254] on img "Next" at bounding box center [712, 259] width 17 height 46
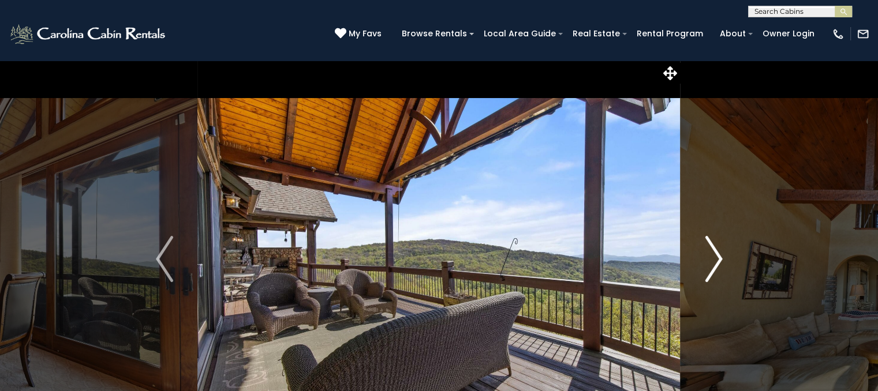
click at [717, 254] on img "Next" at bounding box center [712, 259] width 17 height 46
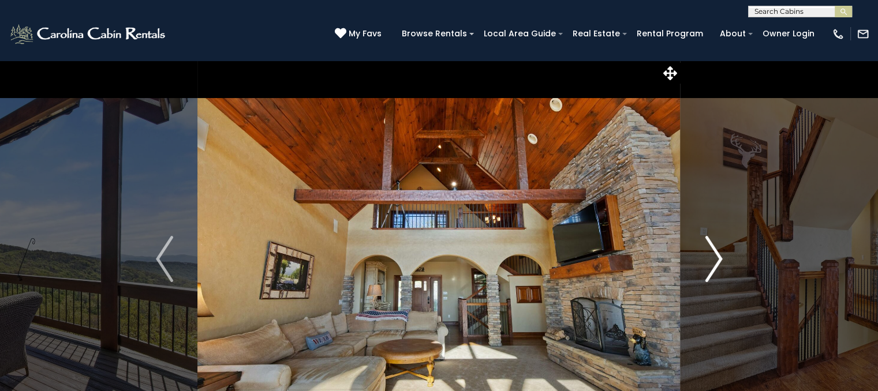
click at [717, 254] on img "Next" at bounding box center [712, 259] width 17 height 46
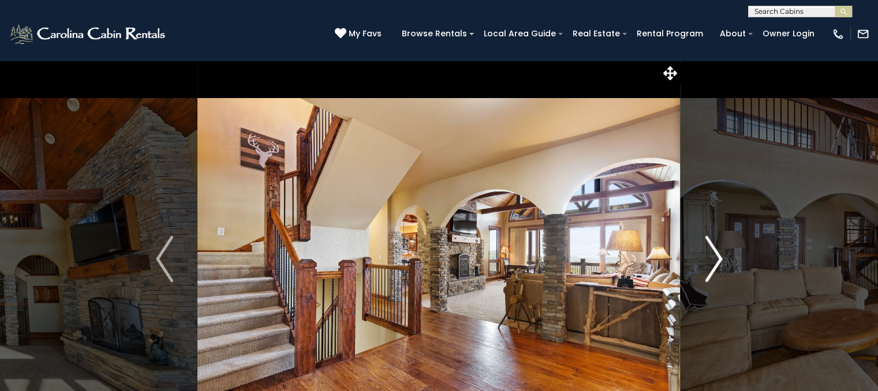
click at [717, 254] on img "Next" at bounding box center [712, 259] width 17 height 46
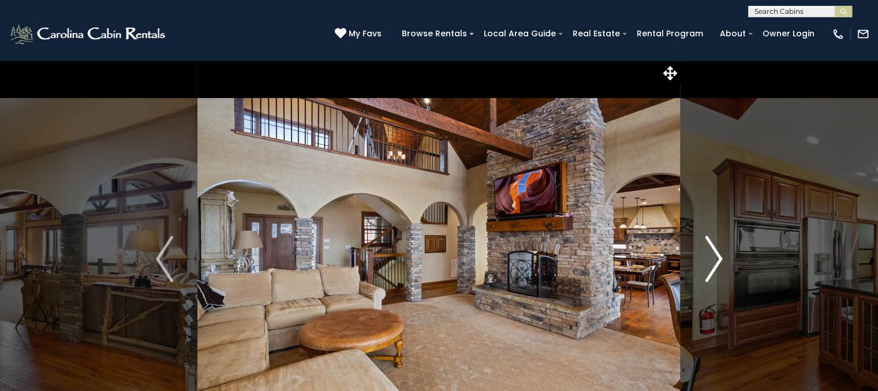
click at [717, 254] on img "Next" at bounding box center [712, 259] width 17 height 46
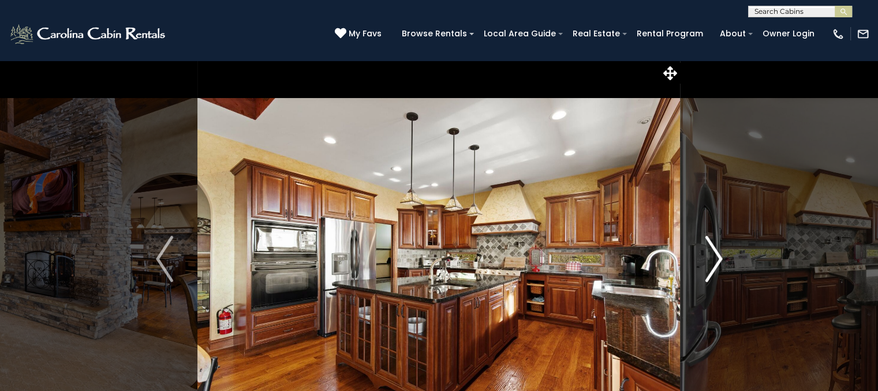
click at [718, 254] on img "Next" at bounding box center [712, 259] width 17 height 46
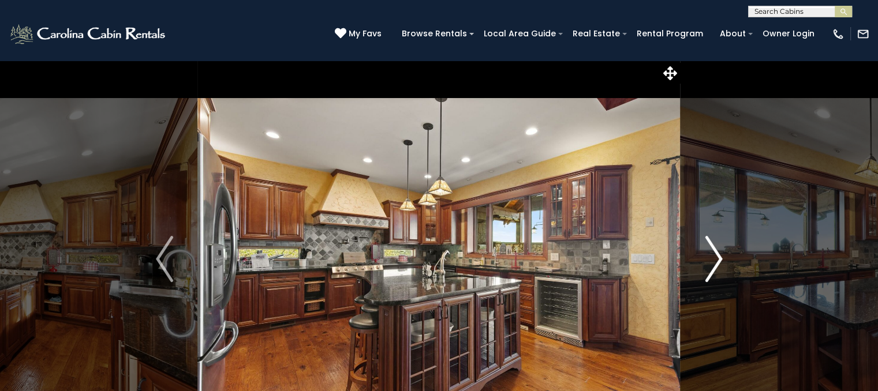
click at [718, 254] on img "Next" at bounding box center [712, 259] width 17 height 46
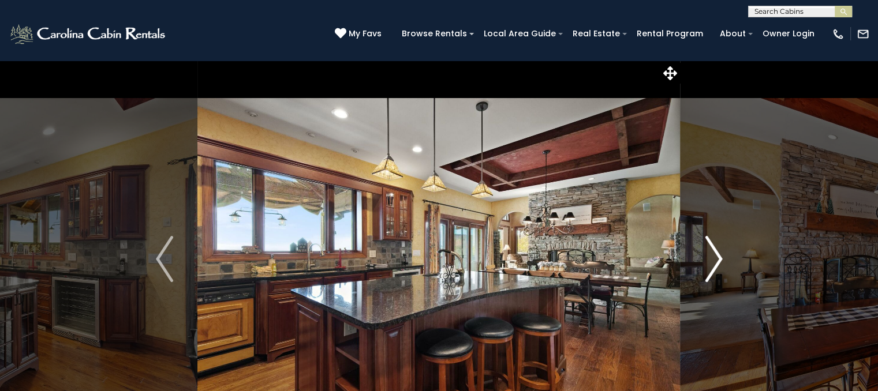
click at [718, 254] on img "Next" at bounding box center [712, 259] width 17 height 46
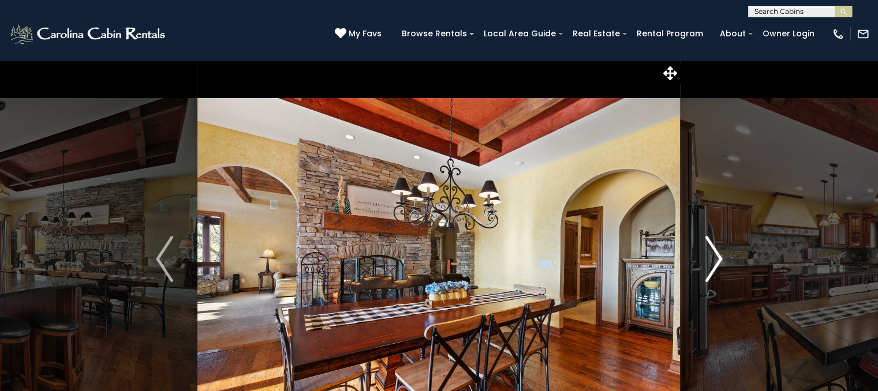
click at [718, 254] on img "Next" at bounding box center [712, 259] width 17 height 46
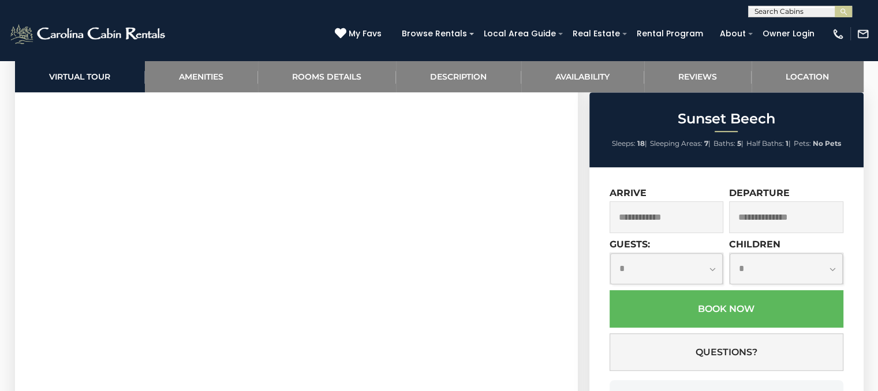
scroll to position [635, 0]
click at [688, 228] on input "text" at bounding box center [666, 217] width 114 height 32
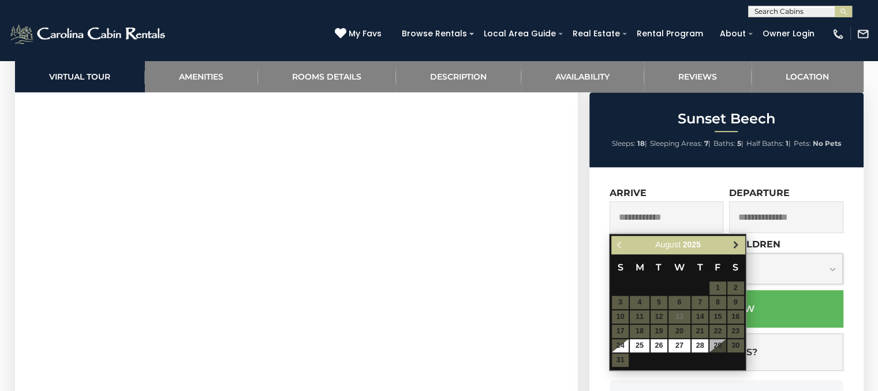
click at [736, 245] on span "Next" at bounding box center [735, 245] width 9 height 9
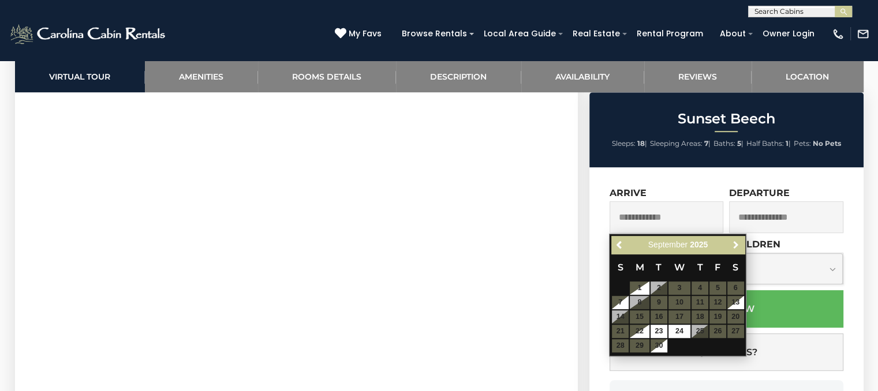
click at [736, 245] on span "Next" at bounding box center [735, 245] width 9 height 9
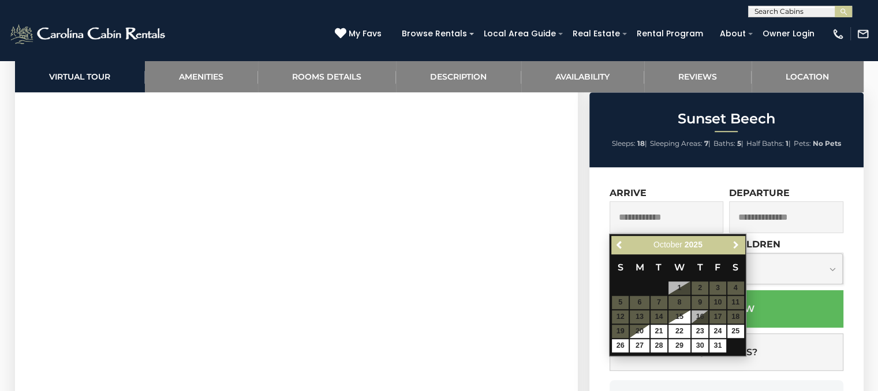
click at [736, 245] on span "Next" at bounding box center [735, 245] width 9 height 9
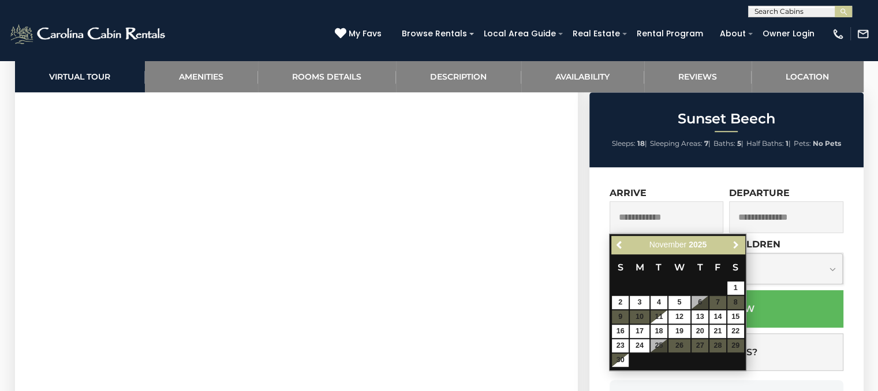
click at [736, 245] on span "Next" at bounding box center [735, 245] width 9 height 9
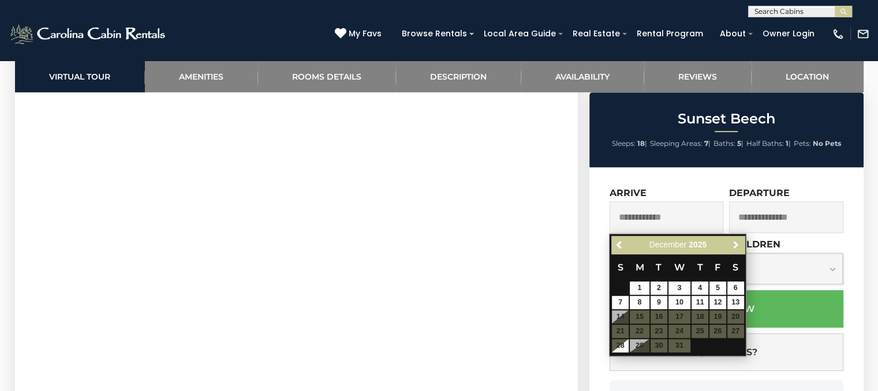
click at [736, 245] on span "Next" at bounding box center [735, 245] width 9 height 9
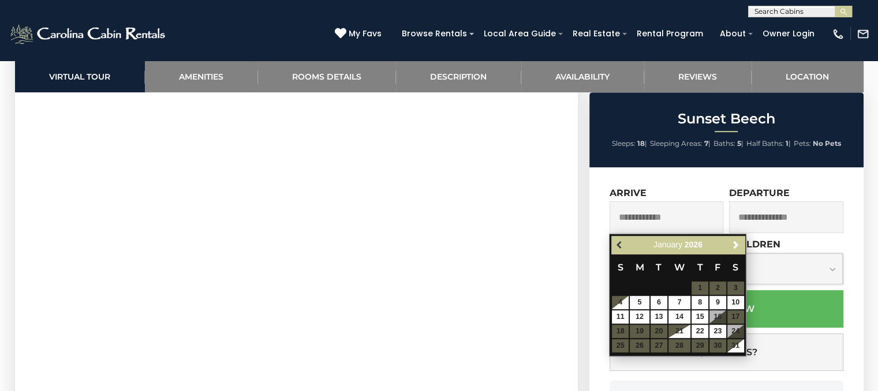
click at [618, 246] on span "Previous" at bounding box center [619, 245] width 9 height 9
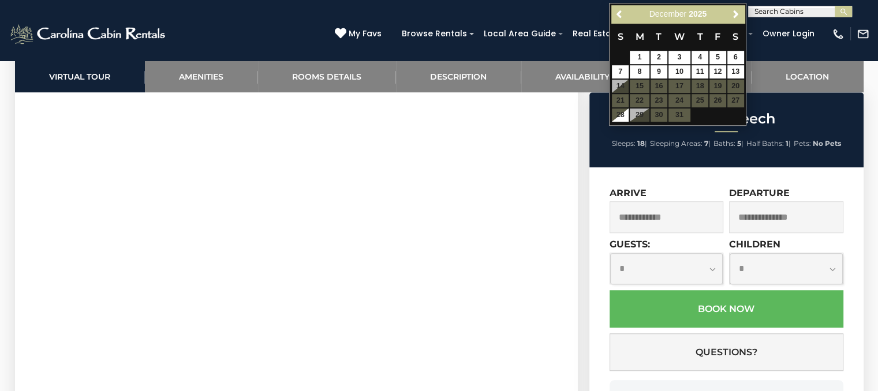
scroll to position [923, 0]
